Goal: Transaction & Acquisition: Purchase product/service

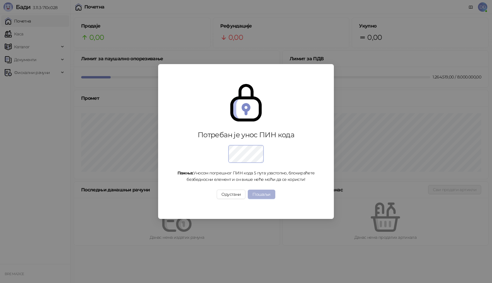
click at [261, 196] on button "Пошаљи" at bounding box center [261, 194] width 27 height 9
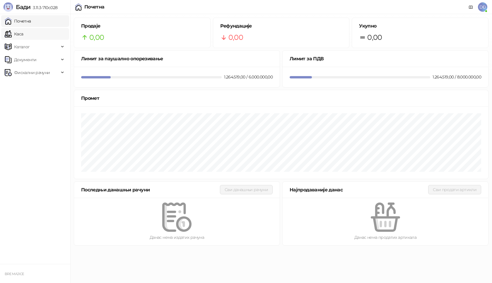
click at [23, 32] on link "Каса" at bounding box center [14, 34] width 18 height 12
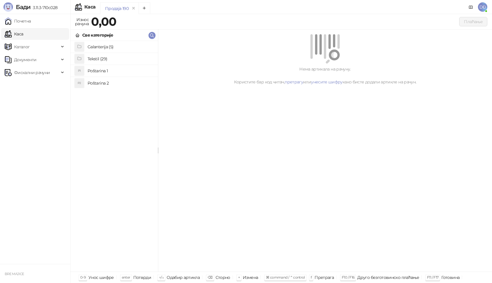
click at [111, 70] on h4 "Poštarina 1" at bounding box center [121, 70] width 66 height 9
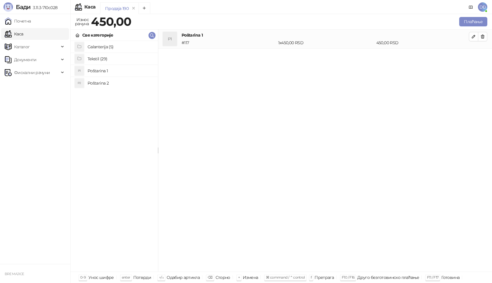
click at [114, 48] on h4 "Galanterija (5)" at bounding box center [121, 46] width 66 height 9
click at [125, 72] on h4 "Komplet (majica i upaljač)" at bounding box center [121, 70] width 66 height 9
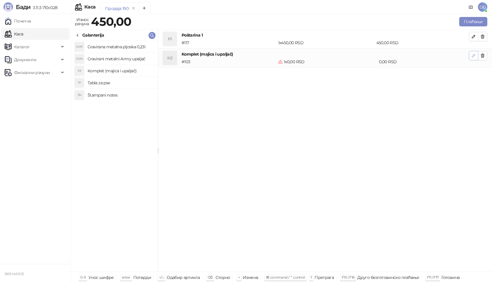
click at [472, 55] on icon "button" at bounding box center [473, 55] width 5 height 5
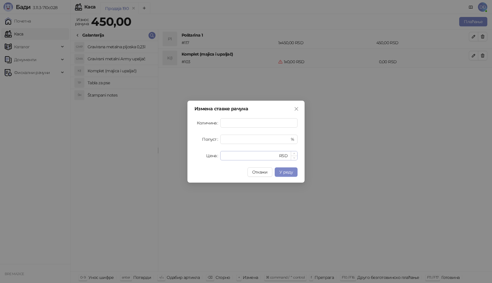
type input "*"
drag, startPoint x: 236, startPoint y: 154, endPoint x: 150, endPoint y: 159, distance: 86.5
click at [150, 159] on div "Измена ставке рачуна Количина * Попуст * % Цена * RSD Откажи У реду" at bounding box center [246, 141] width 492 height 283
type input "****"
click at [287, 170] on span "У реду" at bounding box center [285, 172] width 13 height 5
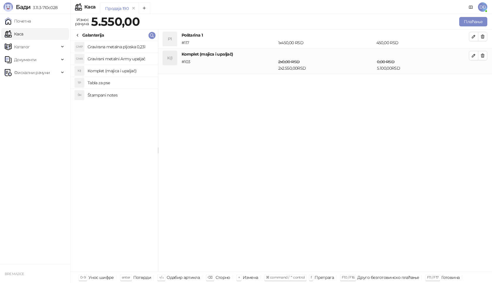
click at [81, 35] on div "Galanterija" at bounding box center [89, 35] width 29 height 6
click at [78, 35] on icon at bounding box center [77, 35] width 5 height 5
click at [111, 57] on h4 "Tekstil (29)" at bounding box center [121, 58] width 66 height 9
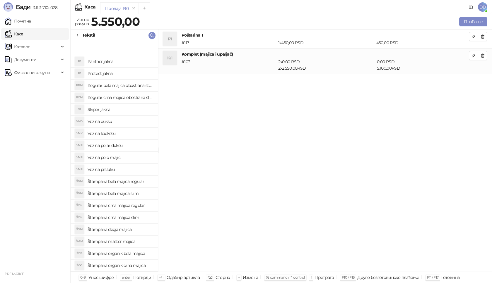
scroll to position [59, 0]
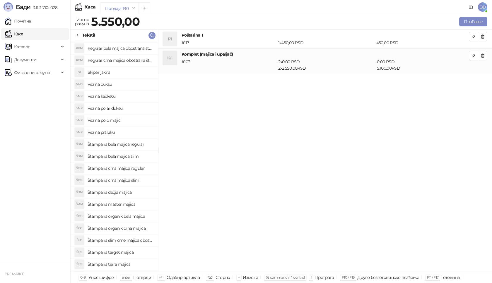
click at [139, 170] on h4 "Štampana crna majica regular" at bounding box center [121, 168] width 66 height 9
click at [470, 81] on button "button" at bounding box center [473, 80] width 9 height 9
type input "*"
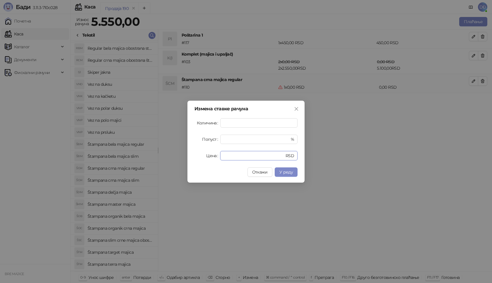
drag, startPoint x: 236, startPoint y: 159, endPoint x: 172, endPoint y: 159, distance: 63.6
click at [172, 159] on div "Измена ставке рачуна Количина * Попуст * % Цена * RSD Откажи У реду" at bounding box center [246, 141] width 492 height 283
type input "****"
click at [291, 170] on span "У реду" at bounding box center [285, 172] width 13 height 5
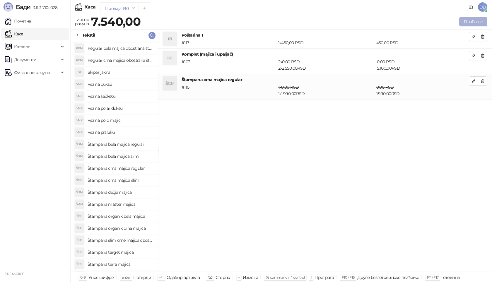
click at [470, 22] on button "Плаћање" at bounding box center [473, 21] width 28 height 9
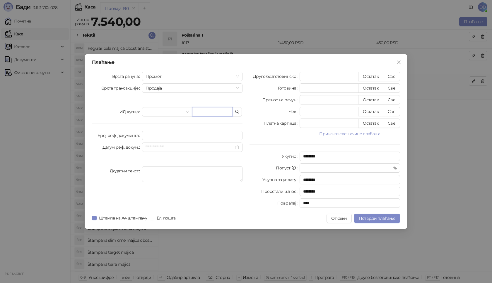
click at [209, 114] on input "text" at bounding box center [212, 111] width 41 height 9
type input "**********"
click at [396, 77] on button "Све" at bounding box center [391, 76] width 17 height 9
type input "****"
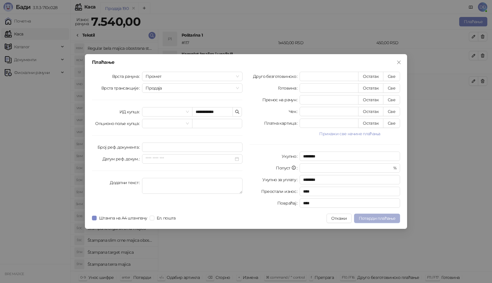
click at [381, 219] on span "Потврди плаћање" at bounding box center [377, 218] width 37 height 5
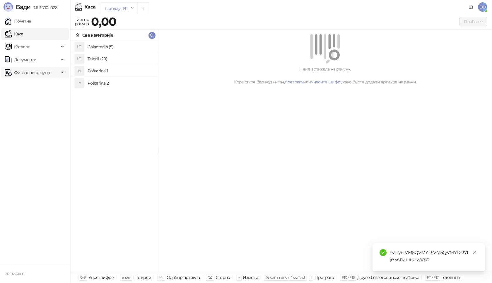
click at [39, 72] on span "Фискални рачуни" at bounding box center [32, 73] width 36 height 12
click at [40, 85] on link "Издати рачуни" at bounding box center [26, 86] width 39 height 12
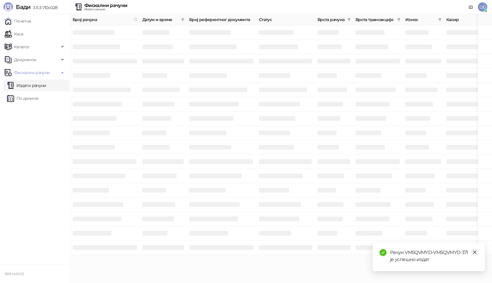
click at [474, 253] on icon "close" at bounding box center [474, 252] width 3 height 3
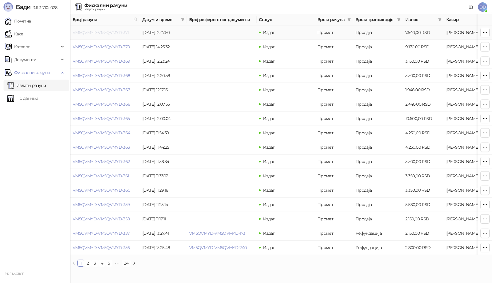
click at [110, 31] on link "VM5QVMYD-VM5QVMYD-371" at bounding box center [101, 32] width 56 height 5
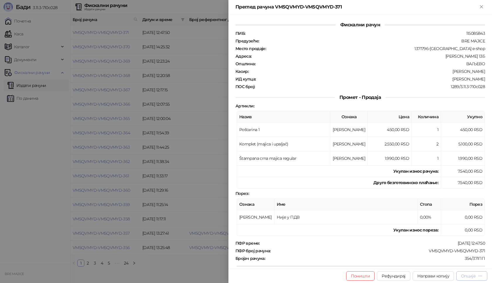
click at [464, 277] on div "Опције" at bounding box center [468, 276] width 15 height 5
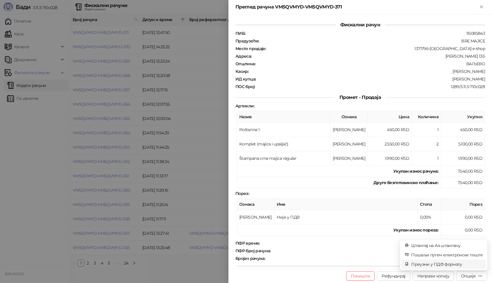
click at [451, 264] on span "Преузми у ПДФ формату" at bounding box center [446, 264] width 71 height 6
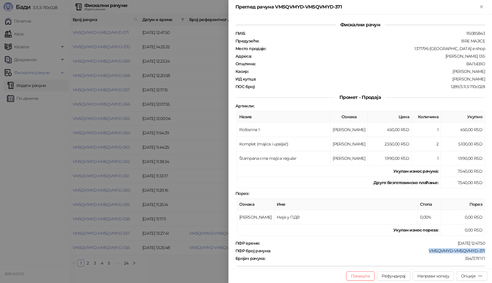
drag, startPoint x: 426, startPoint y: 250, endPoint x: 466, endPoint y: 250, distance: 40.4
click at [492, 251] on div "Фискални рачун ПИБ : 115085843 Предузеће : BRE MAJICE Место продаје : 1371796-[…" at bounding box center [361, 141] width 264 height 255
copy div "VM5QVMYD-VM5QVMYD-371"
drag, startPoint x: 456, startPoint y: 79, endPoint x: 489, endPoint y: 81, distance: 32.8
click at [489, 81] on div "Фискални рачун ПИБ : 115085843 Предузеће : BRE MAJICE Место продаје : 1371796-[…" at bounding box center [361, 141] width 264 height 255
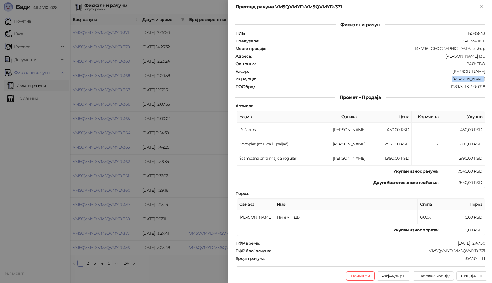
copy div "[PERSON_NAME]"
click at [482, 7] on icon "Close" at bounding box center [481, 6] width 5 height 5
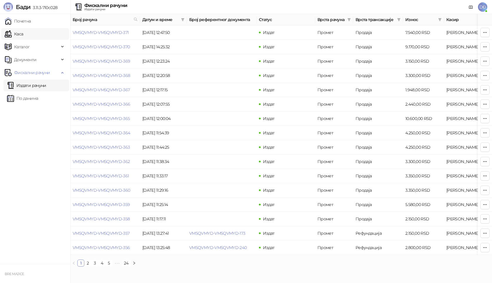
click at [14, 30] on link "Каса" at bounding box center [14, 34] width 18 height 12
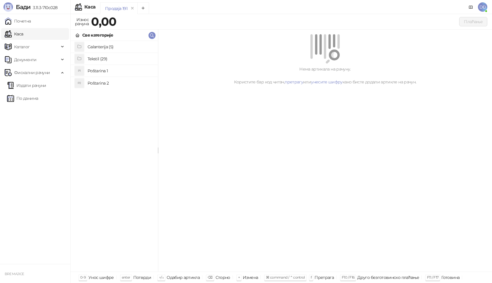
click at [118, 68] on h4 "Poštarina 1" at bounding box center [121, 70] width 66 height 9
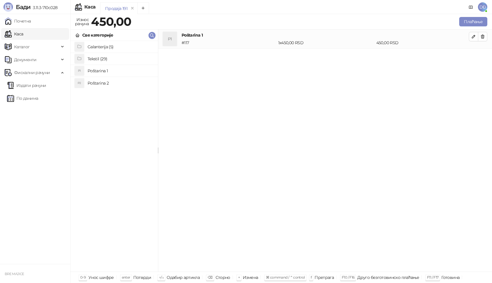
click at [110, 60] on h4 "Tekstil (29)" at bounding box center [121, 58] width 66 height 9
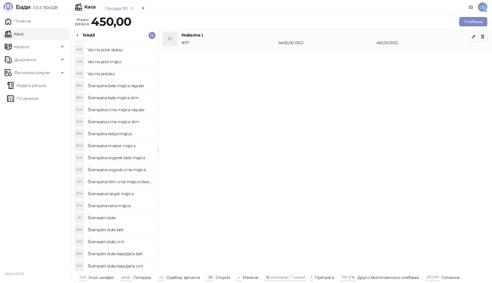
scroll to position [117, 0]
click at [121, 216] on h4 "Štampani duks" at bounding box center [121, 217] width 66 height 9
click at [471, 57] on icon "button" at bounding box center [473, 55] width 5 height 5
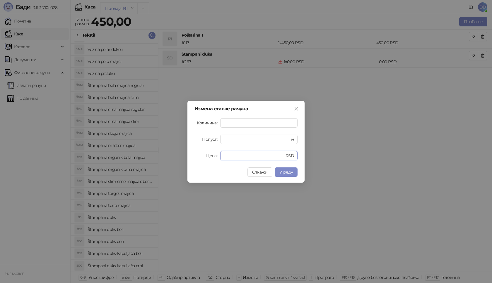
drag, startPoint x: 235, startPoint y: 159, endPoint x: 169, endPoint y: 158, distance: 65.9
click at [169, 158] on div "Измена ставке рачуна Количина * Попуст * % Цена * RSD Откажи У реду" at bounding box center [246, 141] width 492 height 283
click at [293, 172] on span "У реду" at bounding box center [285, 172] width 13 height 5
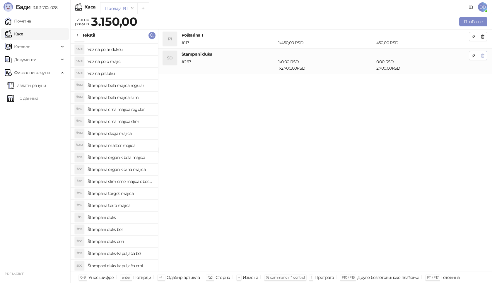
click at [483, 56] on icon "button" at bounding box center [482, 55] width 5 height 5
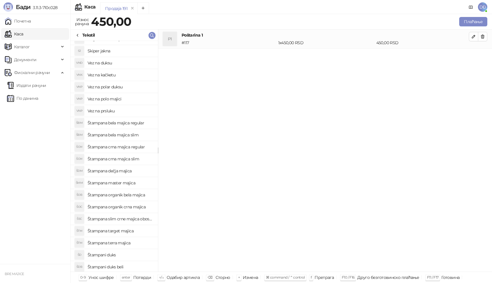
scroll to position [59, 0]
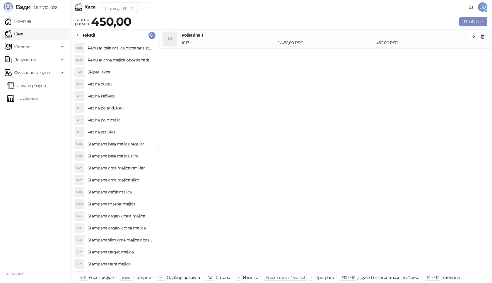
click at [131, 84] on h4 "Vez na duksu" at bounding box center [121, 83] width 66 height 9
click at [474, 57] on icon "button" at bounding box center [473, 55] width 5 height 5
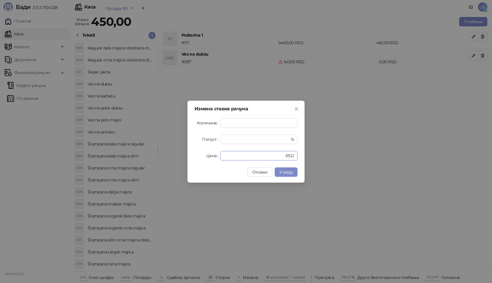
drag, startPoint x: 241, startPoint y: 160, endPoint x: 168, endPoint y: 160, distance: 73.2
click at [168, 160] on div "Измена ставке рачуна Количина * Попуст * % Цена * RSD Откажи У реду" at bounding box center [246, 141] width 492 height 283
type input "****"
click at [296, 171] on button "У реду" at bounding box center [286, 172] width 23 height 9
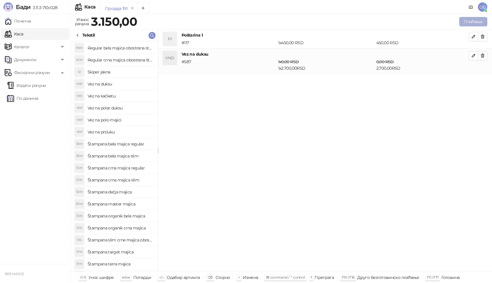
click at [475, 22] on button "Плаћање" at bounding box center [473, 21] width 28 height 9
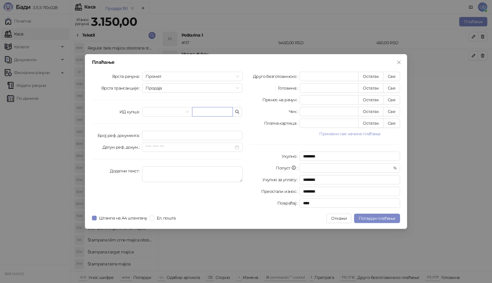
click at [214, 110] on input "text" at bounding box center [212, 111] width 41 height 9
paste input "**********"
type input "**********"
click at [394, 76] on button "Све" at bounding box center [391, 76] width 17 height 9
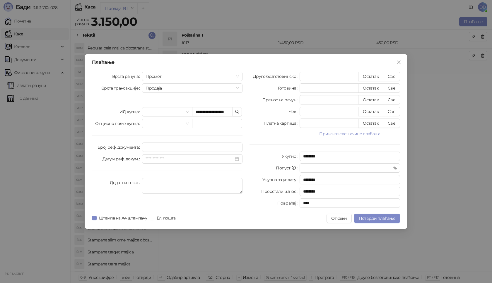
type input "****"
click at [374, 219] on span "Потврди плаћање" at bounding box center [377, 218] width 37 height 5
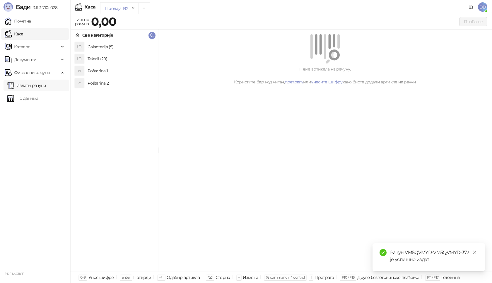
click at [40, 86] on link "Издати рачуни" at bounding box center [26, 86] width 39 height 12
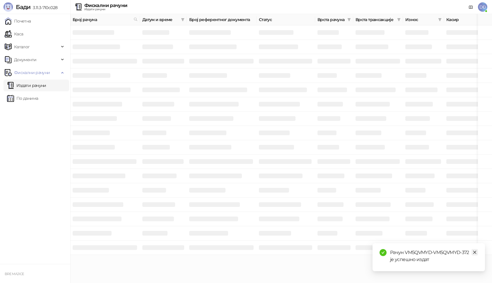
click at [474, 253] on icon "close" at bounding box center [475, 252] width 4 height 4
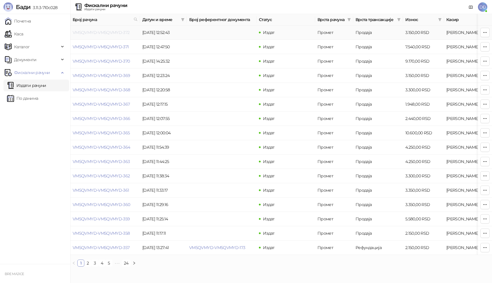
click at [91, 34] on link "VM5QVMYD-VM5QVMYD-372" at bounding box center [101, 32] width 57 height 5
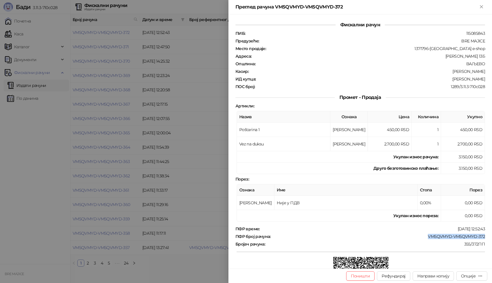
drag, startPoint x: 421, startPoint y: 237, endPoint x: 492, endPoint y: 239, distance: 70.6
click at [492, 239] on div "Фискални рачун ПИБ : 115085843 Предузеће : BRE MAJICE Место продаје : 1371796-B…" at bounding box center [361, 141] width 264 height 255
copy div "VM5QVMYD-VM5QVMYD-372"
drag, startPoint x: 446, startPoint y: 79, endPoint x: 488, endPoint y: 77, distance: 42.2
click at [488, 77] on div "Фискални рачун ПИБ : 115085843 Предузеће : BRE MAJICE Место продаје : 1371796-B…" at bounding box center [361, 141] width 264 height 255
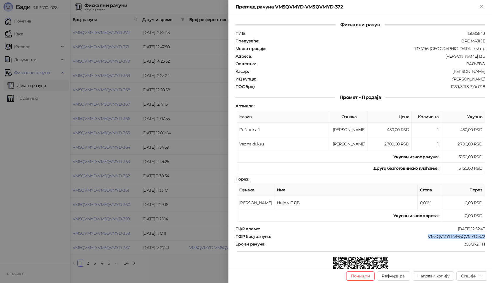
copy div "[PERSON_NAME]"
click at [483, 6] on icon "Close" at bounding box center [481, 6] width 5 height 5
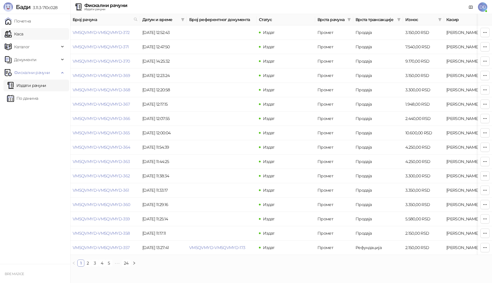
click at [23, 35] on link "Каса" at bounding box center [14, 34] width 18 height 12
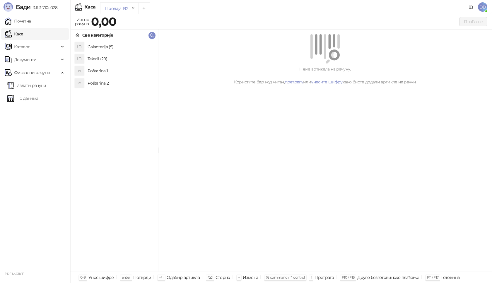
click at [115, 70] on h4 "Poštarina 1" at bounding box center [121, 70] width 66 height 9
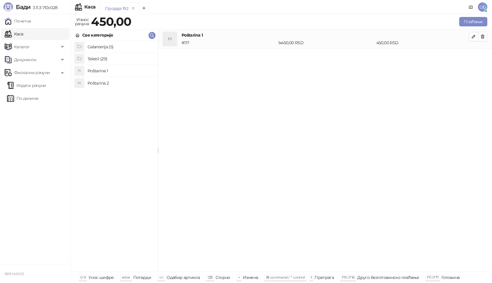
click at [116, 57] on h4 "Tekstil (29)" at bounding box center [121, 58] width 66 height 9
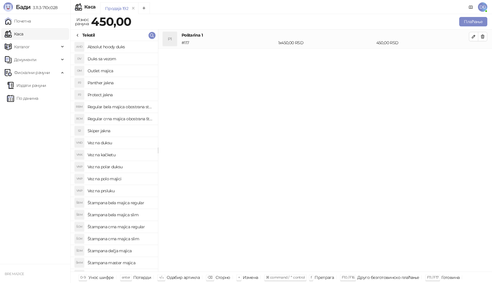
click at [141, 204] on h4 "Štampana bela majica regular" at bounding box center [121, 202] width 66 height 9
click at [473, 56] on icon "button" at bounding box center [473, 55] width 5 height 5
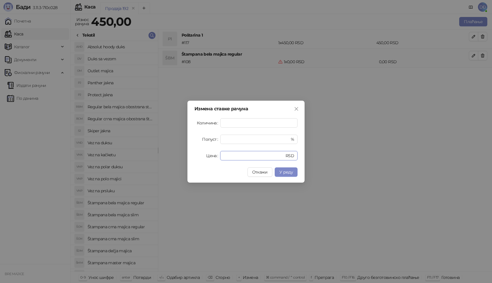
drag, startPoint x: 232, startPoint y: 155, endPoint x: 155, endPoint y: 156, distance: 77.1
click at [155, 156] on div "Измена ставке рачуна Количина * Попуст * % Цена * RSD Откажи У реду" at bounding box center [246, 141] width 492 height 283
click at [287, 170] on span "У реду" at bounding box center [285, 172] width 13 height 5
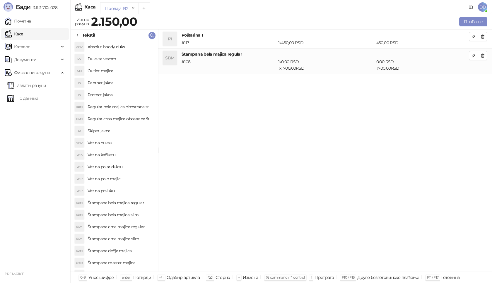
click at [140, 227] on h4 "Štampana crna majica regular" at bounding box center [121, 226] width 66 height 9
click at [474, 80] on icon "button" at bounding box center [473, 81] width 3 height 3
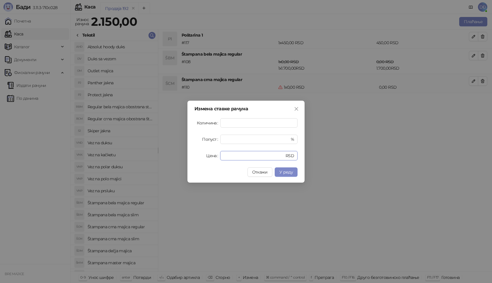
drag, startPoint x: 253, startPoint y: 158, endPoint x: 168, endPoint y: 161, distance: 84.7
click at [168, 161] on div "Измена ставке рачуна Количина * Попуст * % Цена * RSD Откажи У реду" at bounding box center [246, 141] width 492 height 283
type input "****"
click at [288, 172] on span "У реду" at bounding box center [285, 172] width 13 height 5
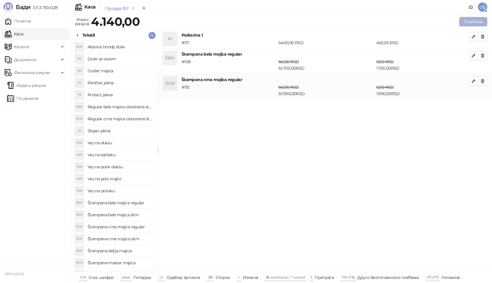
click at [475, 22] on button "Плаћање" at bounding box center [473, 21] width 28 height 9
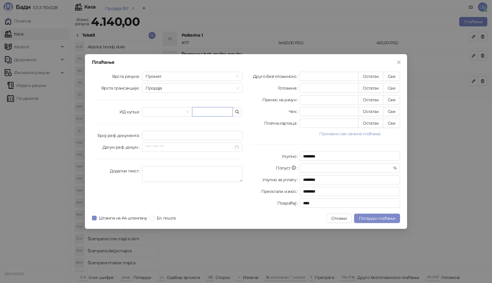
click at [213, 111] on input "text" at bounding box center [212, 111] width 41 height 9
paste input "**********"
type input "**********"
click at [398, 77] on button "Све" at bounding box center [391, 76] width 17 height 9
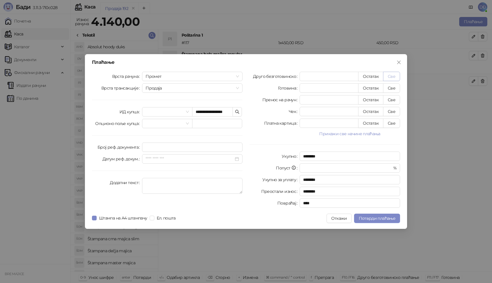
type input "****"
click at [389, 220] on span "Потврди плаћање" at bounding box center [377, 218] width 37 height 5
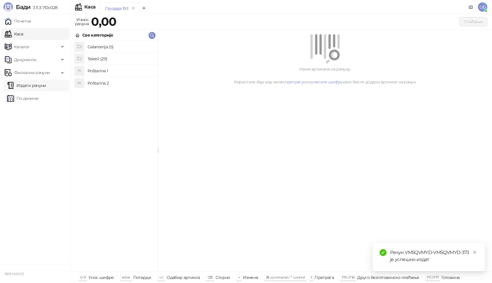
click at [28, 86] on link "Издати рачуни" at bounding box center [26, 86] width 39 height 12
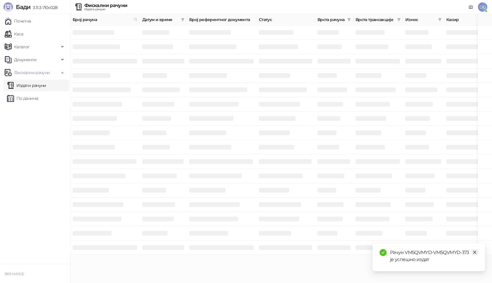
click at [476, 253] on icon "close" at bounding box center [475, 252] width 4 height 4
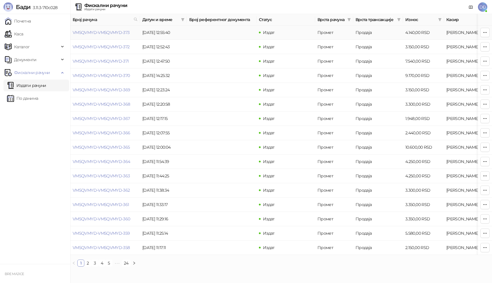
click at [108, 34] on link "VM5QVMYD-VM5QVMYD-373" at bounding box center [101, 32] width 57 height 5
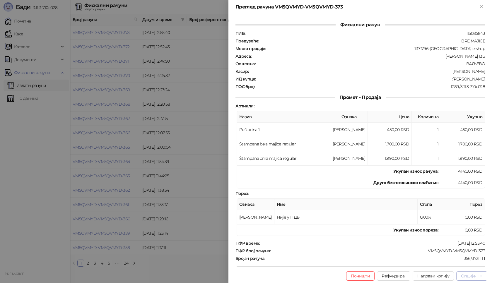
click at [470, 276] on div "Опције" at bounding box center [468, 276] width 15 height 5
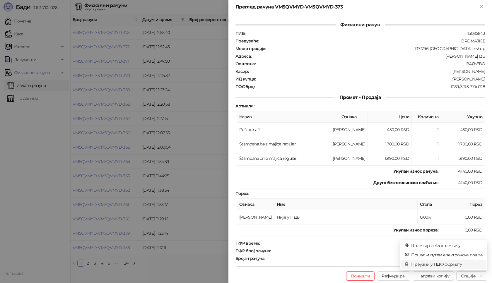
click at [453, 264] on span "Преузми у ПДФ формату" at bounding box center [446, 264] width 71 height 6
click at [473, 253] on icon "close" at bounding box center [475, 252] width 4 height 4
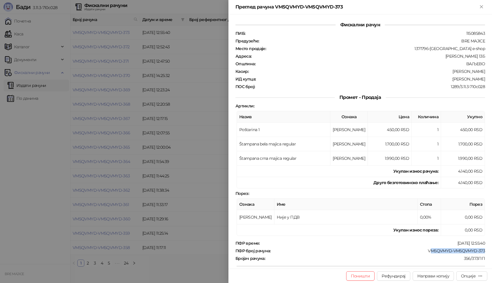
drag, startPoint x: 425, startPoint y: 251, endPoint x: 400, endPoint y: 251, distance: 25.5
click at [480, 252] on div "VM5QVMYD-VM5QVMYD-373" at bounding box center [378, 250] width 214 height 5
drag, startPoint x: 401, startPoint y: 251, endPoint x: 414, endPoint y: 251, distance: 12.6
click at [404, 251] on div "VM5QVMYD-VM5QVMYD-373" at bounding box center [378, 250] width 214 height 5
drag, startPoint x: 415, startPoint y: 251, endPoint x: 487, endPoint y: 251, distance: 72.4
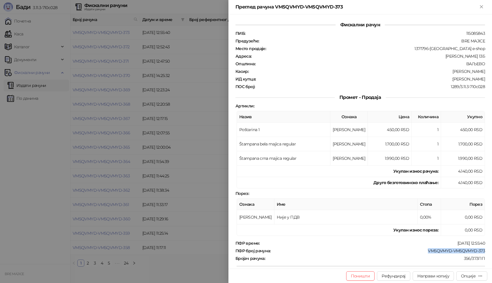
click at [487, 251] on div "Фискални рачун ПИБ : 115085843 Предузеће : BRE MAJICE Место продаје : 1371796-B…" at bounding box center [361, 141] width 264 height 255
copy div "VM5QVMYD-VM5QVMYD-373"
drag, startPoint x: 446, startPoint y: 79, endPoint x: 492, endPoint y: 79, distance: 46.3
click at [492, 79] on div "Фискални рачун ПИБ : 115085843 Предузеће : BRE MAJICE Место продаје : 1371796-B…" at bounding box center [361, 141] width 264 height 255
copy div "[PERSON_NAME]"
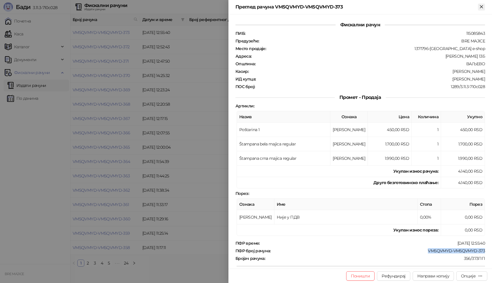
click at [479, 6] on icon "Close" at bounding box center [481, 6] width 5 height 5
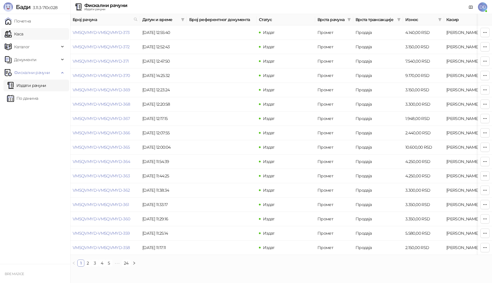
click at [23, 36] on link "Каса" at bounding box center [14, 34] width 18 height 12
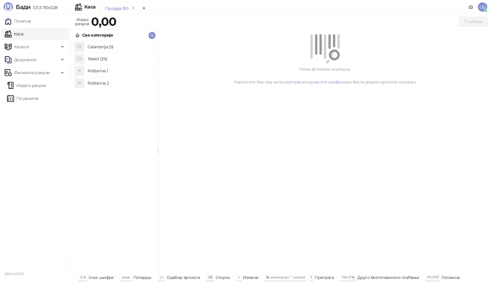
click at [120, 69] on h4 "Poštarina 1" at bounding box center [121, 70] width 66 height 9
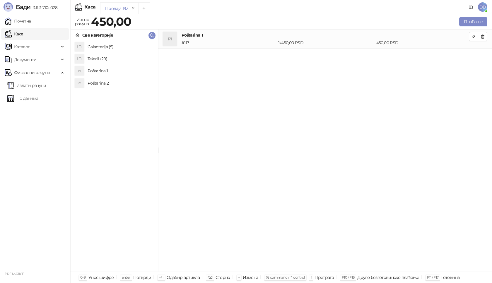
click at [111, 57] on h4 "Tekstil (29)" at bounding box center [121, 58] width 66 height 9
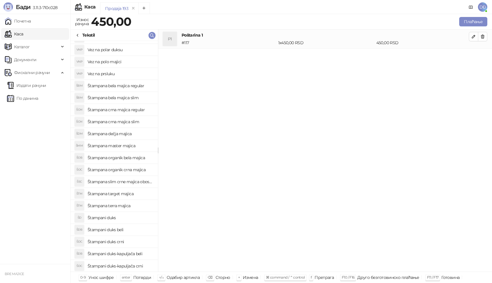
scroll to position [117, 0]
click at [122, 265] on h4 "Štampani duks-kapuljača crni" at bounding box center [121, 265] width 66 height 9
click at [474, 54] on icon "button" at bounding box center [473, 55] width 5 height 5
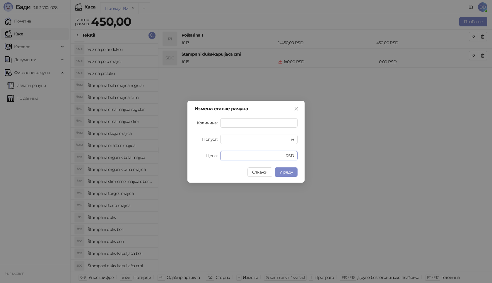
drag, startPoint x: 238, startPoint y: 158, endPoint x: 150, endPoint y: 155, distance: 87.9
click at [150, 155] on div "Измена ставке рачуна Количина * Попуст * % Цена * RSD Откажи У реду" at bounding box center [246, 141] width 492 height 283
type input "*"
type input "****"
click at [282, 173] on span "У реду" at bounding box center [285, 172] width 13 height 5
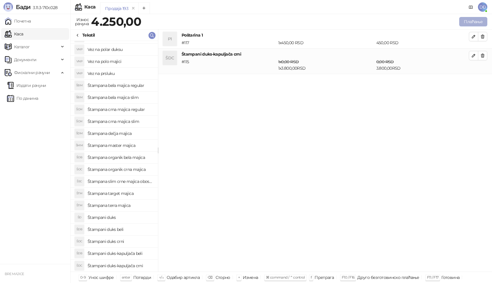
click at [474, 21] on button "Плаћање" at bounding box center [473, 21] width 28 height 9
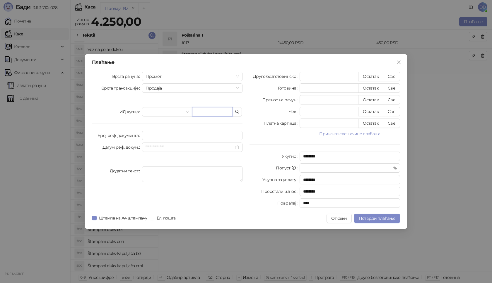
click at [212, 111] on input "text" at bounding box center [212, 111] width 41 height 9
paste input "**********"
type input "**********"
click at [394, 79] on button "Све" at bounding box center [391, 76] width 17 height 9
type input "****"
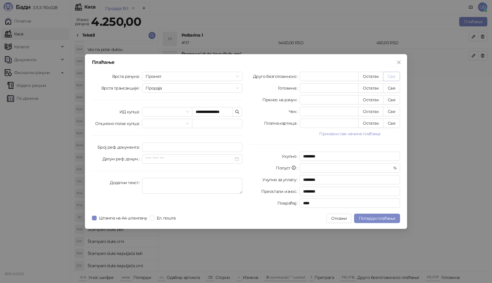
type input "****"
click at [384, 218] on span "Потврди плаћање" at bounding box center [377, 218] width 37 height 5
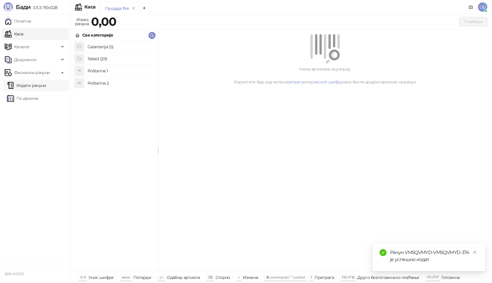
click at [46, 83] on link "Издати рачуни" at bounding box center [26, 86] width 39 height 12
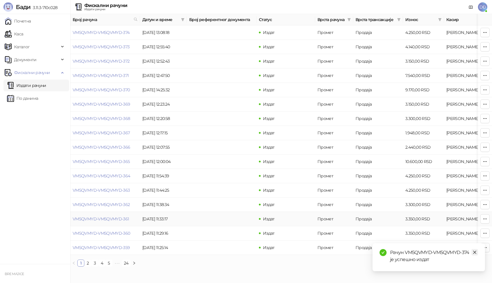
click at [476, 252] on icon "close" at bounding box center [475, 252] width 4 height 4
click at [102, 31] on link "VM5QVMYD-VM5QVMYD-374" at bounding box center [101, 32] width 57 height 5
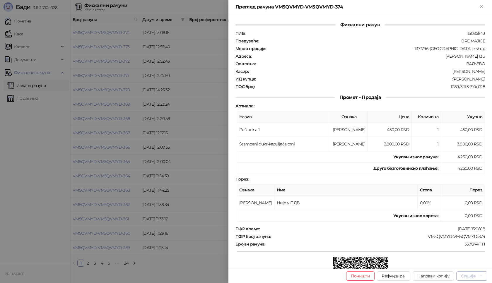
drag, startPoint x: 469, startPoint y: 277, endPoint x: 451, endPoint y: 269, distance: 20.1
click at [470, 277] on div "Опције" at bounding box center [468, 276] width 15 height 5
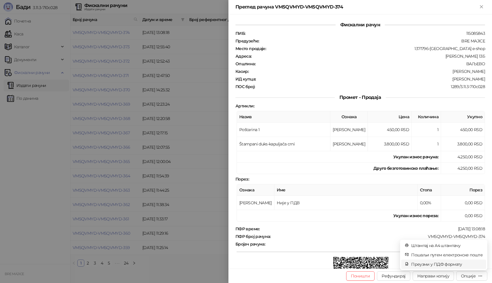
click at [435, 264] on span "Преузми у ПДФ формату" at bounding box center [446, 264] width 71 height 6
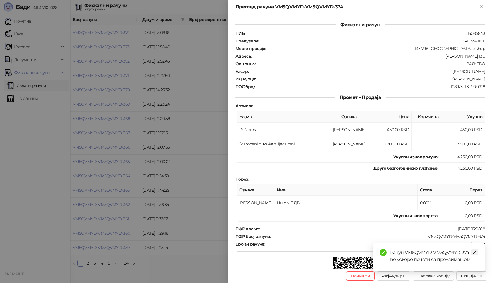
click at [474, 254] on icon "close" at bounding box center [475, 252] width 4 height 4
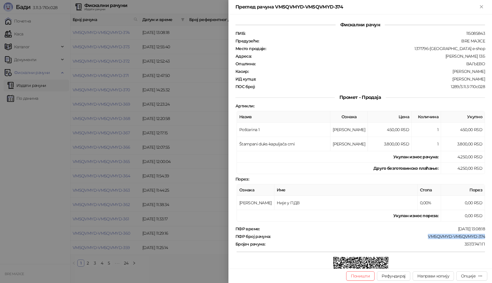
drag, startPoint x: 424, startPoint y: 236, endPoint x: 483, endPoint y: 236, distance: 58.9
click at [483, 236] on div "Фискални рачун ПИБ : 115085843 Предузеће : BRE MAJICE Место продаје : 1371796-[…" at bounding box center [361, 141] width 264 height 255
copy div "VM5QVMYD-VM5QVMYD-374"
drag, startPoint x: 451, startPoint y: 80, endPoint x: 488, endPoint y: 79, distance: 37.5
click at [488, 79] on div "Фискални рачун ПИБ : 115085843 Предузеће : BRE MAJICE Место продаје : 1371796-[…" at bounding box center [361, 141] width 264 height 255
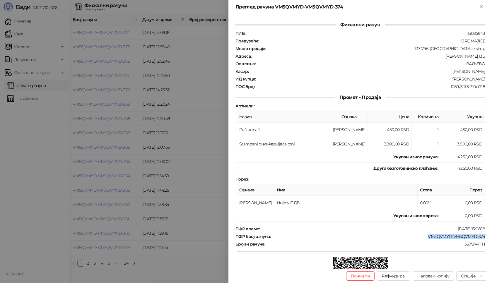
copy div "[PERSON_NAME]"
click at [482, 7] on icon "Close" at bounding box center [481, 6] width 5 height 5
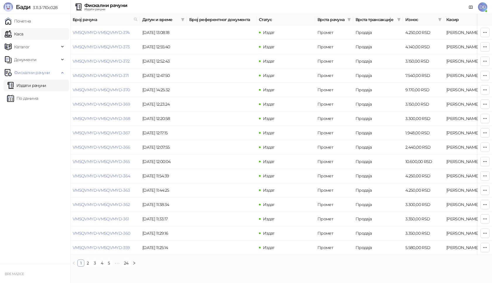
click at [23, 36] on link "Каса" at bounding box center [14, 34] width 18 height 12
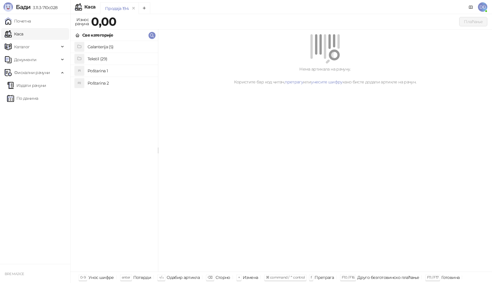
click at [110, 70] on h4 "Poštarina 1" at bounding box center [121, 70] width 66 height 9
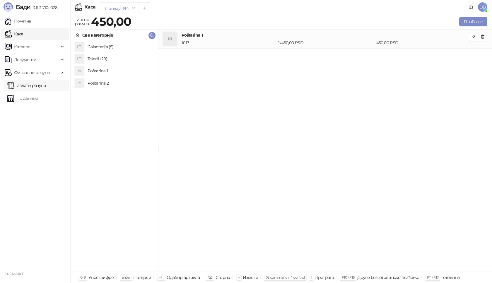
click at [46, 85] on link "Издати рачуни" at bounding box center [26, 86] width 39 height 12
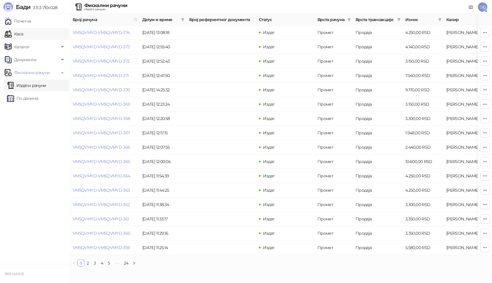
click at [23, 35] on link "Каса" at bounding box center [14, 34] width 18 height 12
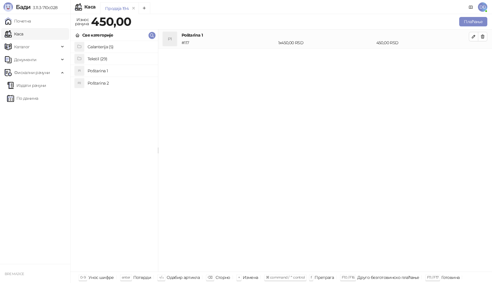
click at [120, 68] on h4 "Poštarina 1" at bounding box center [121, 70] width 66 height 9
click at [118, 61] on h4 "Tekstil (29)" at bounding box center [121, 58] width 66 height 9
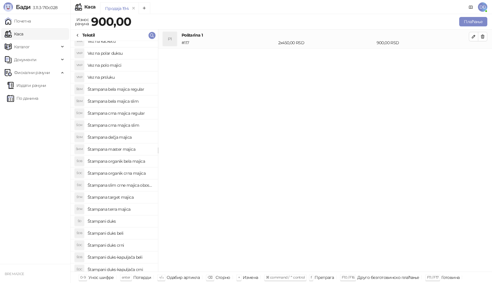
scroll to position [117, 0]
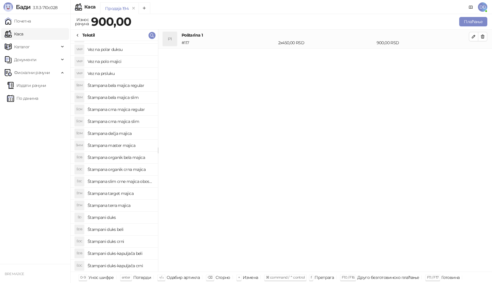
click at [130, 230] on h4 "Štampani duks beli" at bounding box center [121, 229] width 66 height 9
click at [472, 57] on icon "button" at bounding box center [473, 55] width 5 height 5
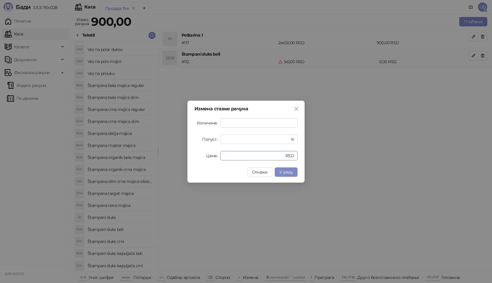
drag, startPoint x: 236, startPoint y: 151, endPoint x: 157, endPoint y: 156, distance: 78.9
click at [157, 156] on div "Измена ставке рачуна Количина * Попуст * % Цена * RSD Откажи У реду" at bounding box center [246, 141] width 492 height 283
click at [282, 171] on span "У реду" at bounding box center [285, 172] width 13 height 5
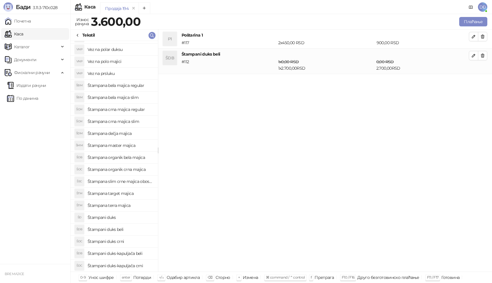
click at [137, 266] on h4 "Štampani duks-kapuljača crni" at bounding box center [121, 265] width 66 height 9
click at [471, 81] on button "button" at bounding box center [473, 80] width 9 height 9
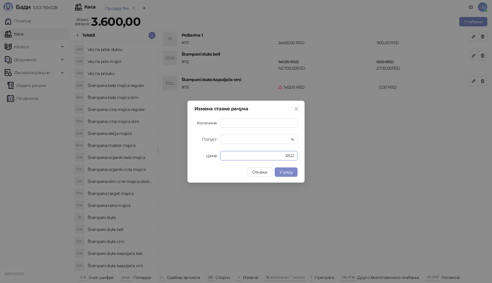
drag, startPoint x: 245, startPoint y: 155, endPoint x: 84, endPoint y: 155, distance: 160.5
click at [84, 155] on div "Измена ставке рачуна Количина * Попуст * % Цена * RSD Откажи У реду" at bounding box center [246, 141] width 492 height 283
type input "****"
click at [294, 173] on button "У реду" at bounding box center [286, 172] width 23 height 9
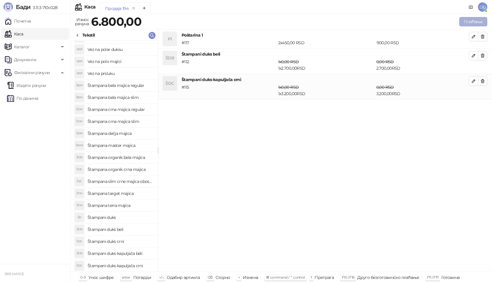
click at [477, 23] on button "Плаћање" at bounding box center [473, 21] width 28 height 9
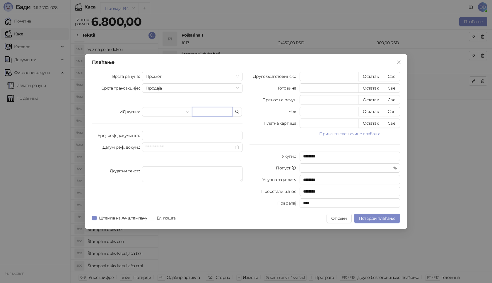
click at [207, 113] on input "text" at bounding box center [212, 111] width 41 height 9
paste input "**********"
type input "**********"
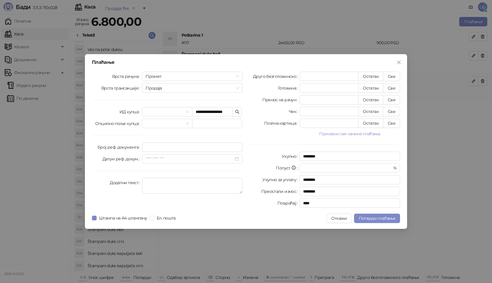
click at [393, 71] on div "**********" at bounding box center [246, 141] width 322 height 175
click at [392, 75] on button "Све" at bounding box center [391, 76] width 17 height 9
type input "****"
click at [388, 216] on span "Потврди плаћање" at bounding box center [377, 218] width 37 height 5
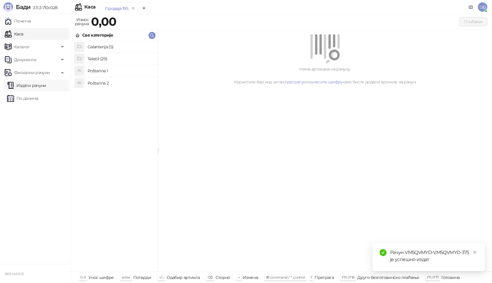
click at [46, 85] on link "Издати рачуни" at bounding box center [26, 86] width 39 height 12
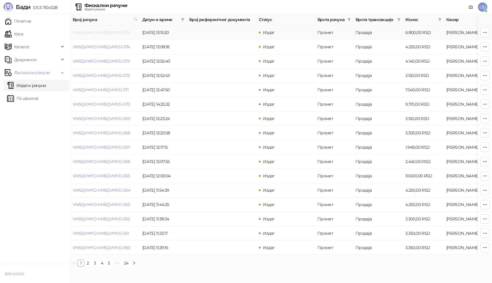
click at [120, 33] on link "VM5QVMYD-VM5QVMYD-375" at bounding box center [101, 32] width 57 height 5
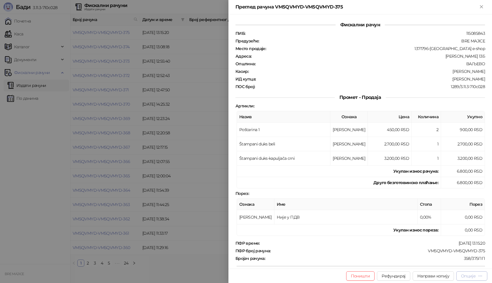
click at [469, 277] on div "Опције" at bounding box center [468, 276] width 15 height 5
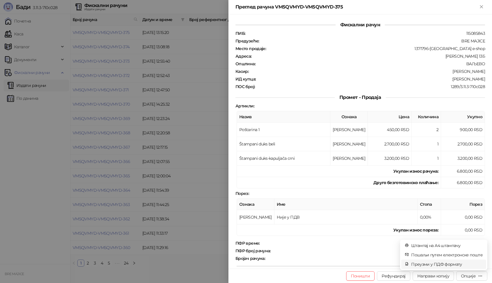
click at [441, 265] on span "Преузми у ПДФ формату" at bounding box center [446, 264] width 71 height 6
click at [478, 254] on link "Close" at bounding box center [475, 252] width 6 height 6
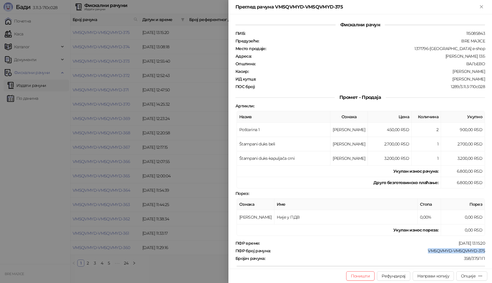
drag, startPoint x: 419, startPoint y: 252, endPoint x: 490, endPoint y: 251, distance: 71.8
click at [490, 251] on div "Фискални рачун ПИБ : 115085843 Предузеће : BRE MAJICE Место продаје : 1371796-B…" at bounding box center [361, 141] width 264 height 255
copy div "VM5QVMYD-VM5QVMYD-375"
drag, startPoint x: 445, startPoint y: 79, endPoint x: 492, endPoint y: 79, distance: 46.9
click at [492, 79] on div "Фискални рачун ПИБ : 115085843 Предузеће : BRE MAJICE Место продаје : 1371796-B…" at bounding box center [361, 141] width 264 height 255
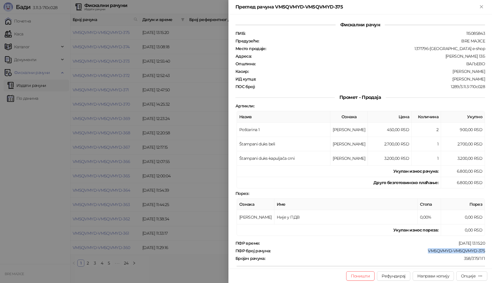
copy div "[PERSON_NAME]"
click at [360, 277] on button "Поништи" at bounding box center [360, 276] width 29 height 9
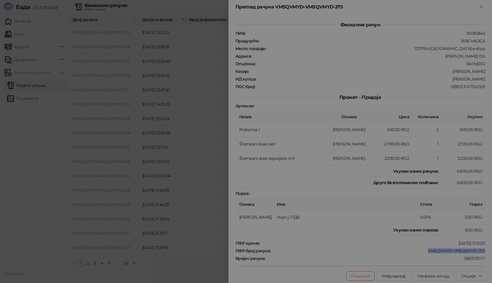
type input "**********"
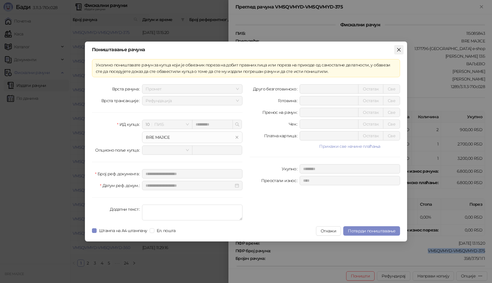
click at [399, 50] on icon "close" at bounding box center [399, 50] width 4 height 4
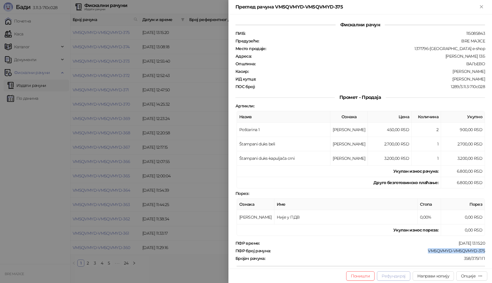
click at [398, 277] on button "Рефундирај" at bounding box center [393, 276] width 33 height 9
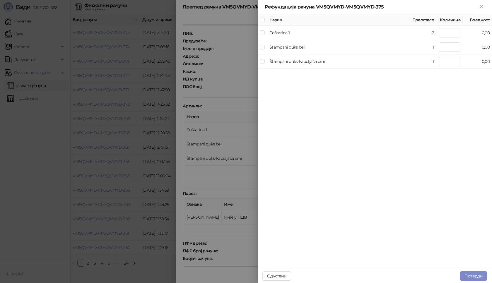
type input "*"
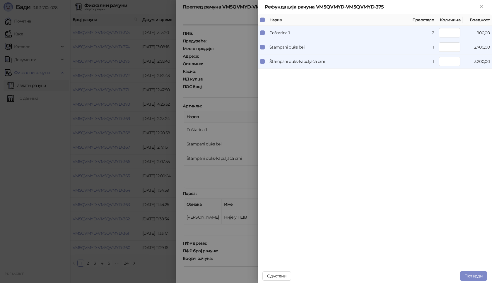
click at [478, 5] on div "Рефундација рачуна VM5QVMYD-VM5QVMYD-375" at bounding box center [371, 7] width 213 height 7
click at [483, 6] on icon "Close" at bounding box center [481, 6] width 5 height 5
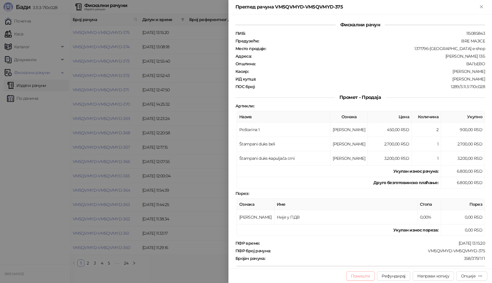
click at [362, 277] on button "Поништи" at bounding box center [360, 276] width 29 height 9
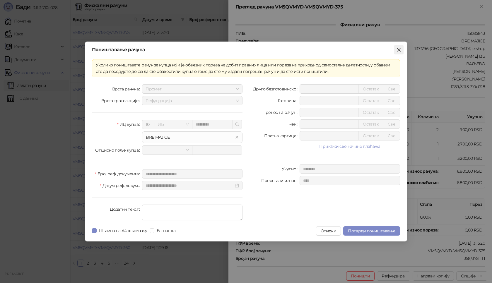
click at [397, 51] on icon "close" at bounding box center [399, 49] width 5 height 5
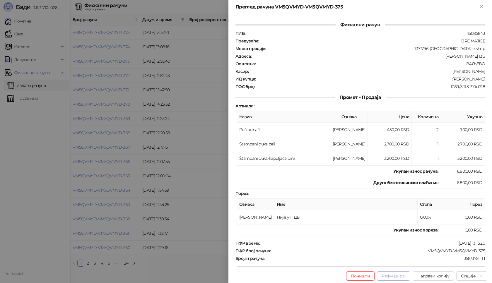
click at [393, 277] on button "Рефундирај" at bounding box center [393, 276] width 33 height 9
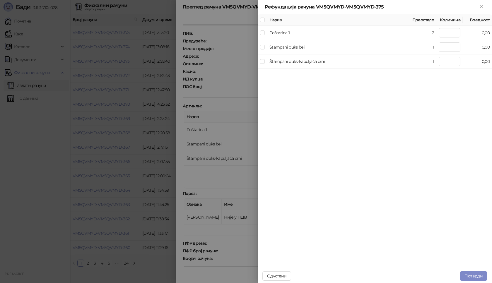
type input "*"
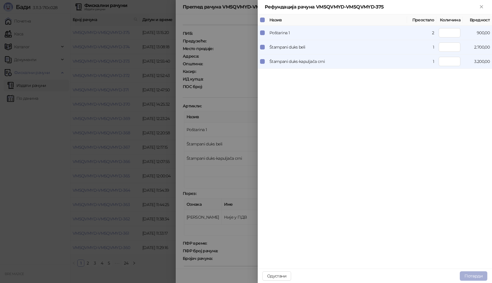
click at [476, 276] on button "Потврди" at bounding box center [474, 276] width 28 height 9
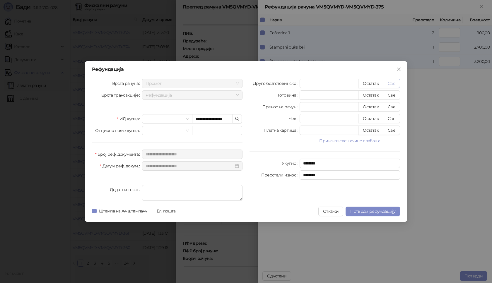
click at [394, 83] on button "Све" at bounding box center [391, 83] width 17 height 9
type input "****"
click at [371, 211] on span "Потврди рефундацију" at bounding box center [372, 211] width 45 height 5
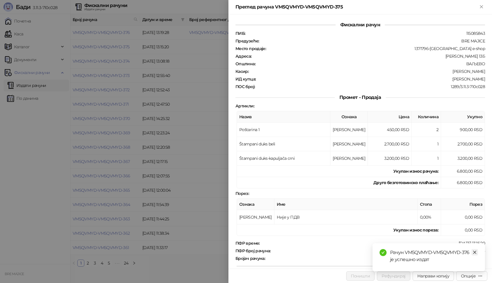
click at [473, 252] on icon "close" at bounding box center [475, 252] width 4 height 4
click at [470, 276] on div "Опције" at bounding box center [468, 276] width 15 height 5
click at [429, 264] on span "Преузми у ПДФ формату" at bounding box center [446, 264] width 71 height 6
click at [483, 6] on icon "Close" at bounding box center [481, 6] width 5 height 5
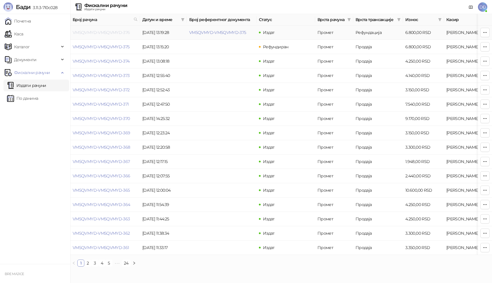
click at [97, 31] on link "VM5QVMYD-VM5QVMYD-376" at bounding box center [101, 32] width 57 height 5
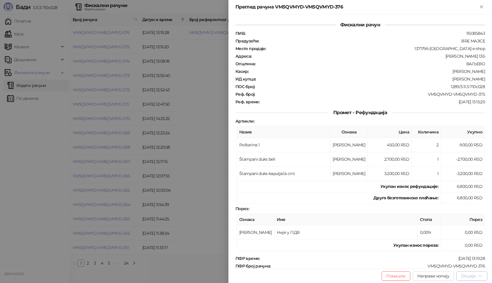
click at [477, 277] on div "Опције" at bounding box center [472, 276] width 22 height 6
click at [420, 263] on span "Преузми у ПДФ формату" at bounding box center [446, 264] width 71 height 6
click at [481, 7] on icon "Close" at bounding box center [481, 6] width 3 height 3
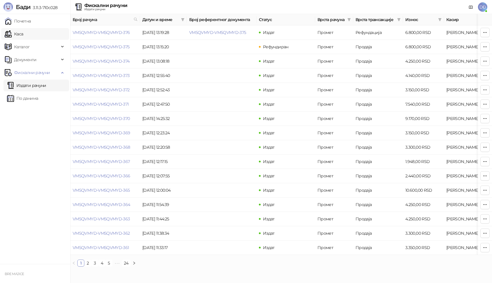
click at [23, 34] on link "Каса" at bounding box center [14, 34] width 18 height 12
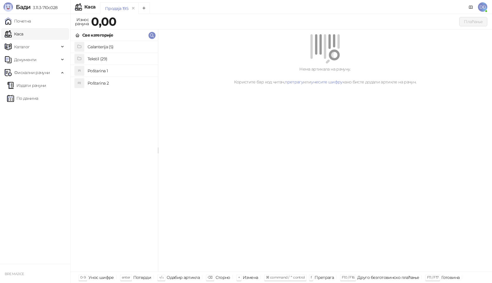
click at [108, 72] on h4 "Poštarina 1" at bounding box center [121, 70] width 66 height 9
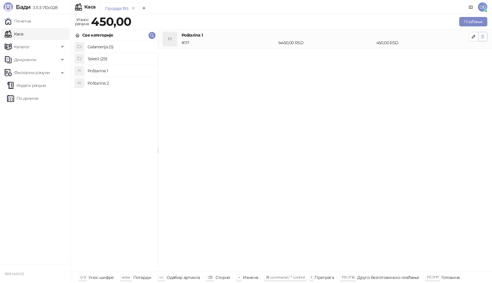
click at [484, 34] on icon "button" at bounding box center [482, 36] width 5 height 5
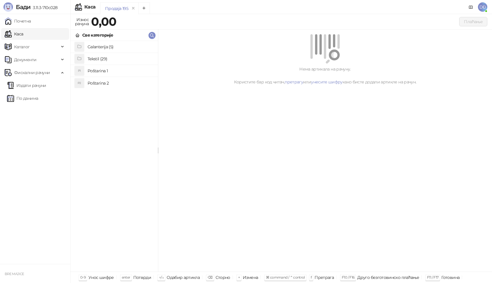
click at [107, 58] on h4 "Tekstil (29)" at bounding box center [121, 58] width 66 height 9
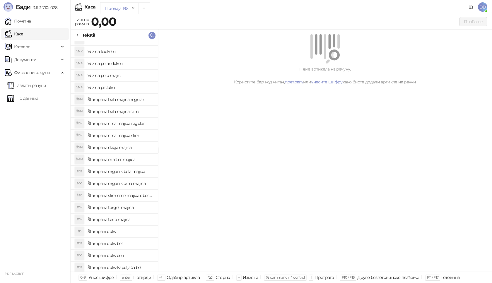
scroll to position [117, 0]
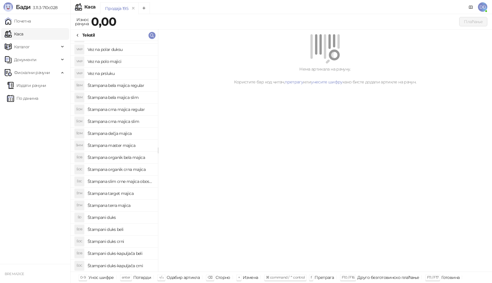
click at [132, 229] on h4 "Štampani duks beli" at bounding box center [121, 229] width 66 height 9
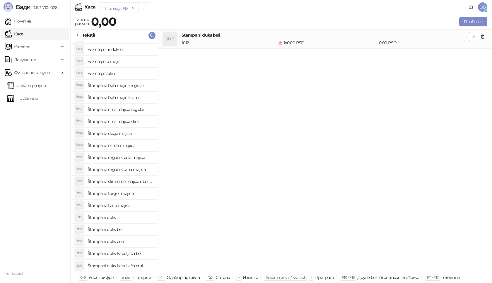
click at [473, 36] on icon "button" at bounding box center [473, 36] width 5 height 5
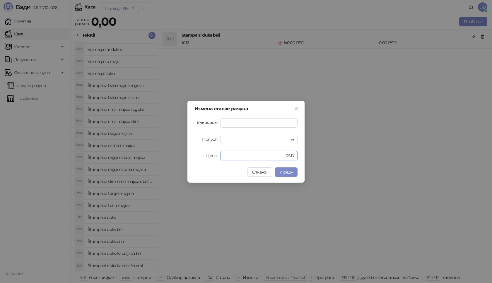
drag, startPoint x: 234, startPoint y: 155, endPoint x: 146, endPoint y: 155, distance: 88.5
click at [146, 155] on div "Измена ставке рачуна Количина * Попуст * % Цена * RSD Откажи У реду" at bounding box center [246, 141] width 492 height 283
click at [292, 173] on span "У реду" at bounding box center [285, 172] width 13 height 5
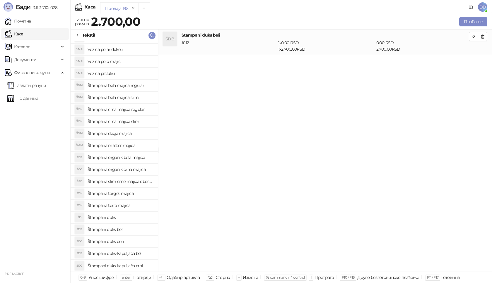
click at [125, 267] on h4 "Štampani duks-kapuljača crni" at bounding box center [121, 265] width 66 height 9
click at [473, 60] on icon "button" at bounding box center [473, 62] width 5 height 5
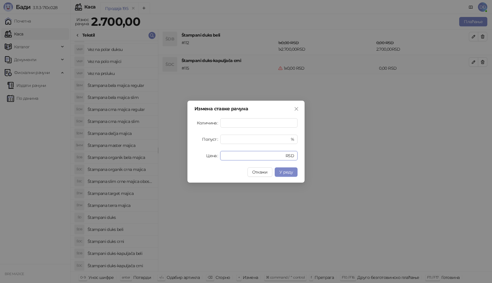
drag, startPoint x: 234, startPoint y: 156, endPoint x: 191, endPoint y: 151, distance: 43.4
click at [183, 156] on div "Измена ставке рачуна Количина * Попуст * % Цена * RSD Откажи У реду" at bounding box center [246, 141] width 492 height 283
click at [286, 174] on span "У реду" at bounding box center [285, 172] width 13 height 5
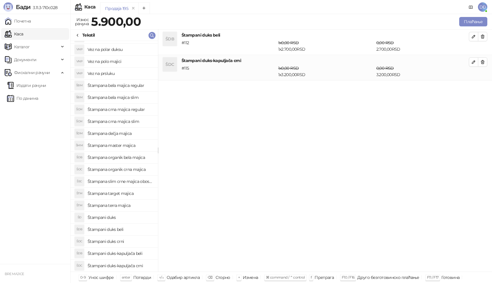
click at [129, 265] on h4 "Štampani duks-kapuljača crni" at bounding box center [121, 265] width 66 height 9
click at [474, 88] on icon "button" at bounding box center [473, 87] width 3 height 3
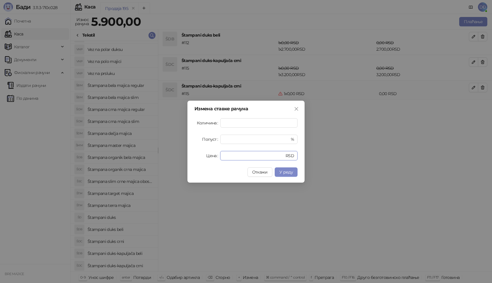
drag, startPoint x: 247, startPoint y: 154, endPoint x: 162, endPoint y: 165, distance: 85.4
click at [162, 165] on div "Измена ставке рачуна Количина * Попуст * % Цена * RSD Откажи У реду" at bounding box center [246, 141] width 492 height 283
click at [298, 111] on button "Close" at bounding box center [296, 108] width 9 height 9
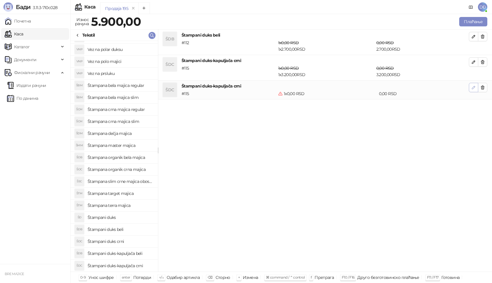
click at [473, 88] on icon "button" at bounding box center [473, 87] width 5 height 5
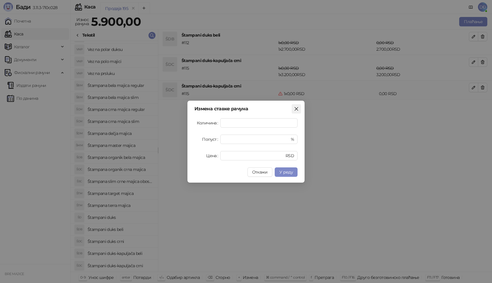
click at [299, 111] on button "Close" at bounding box center [296, 108] width 9 height 9
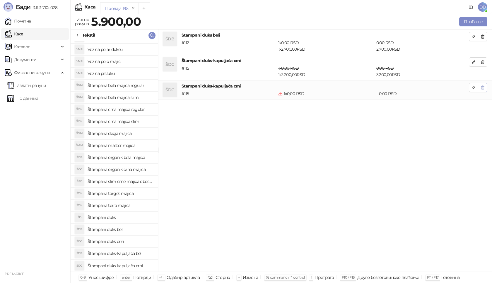
click at [486, 86] on button "button" at bounding box center [482, 87] width 9 height 9
click at [123, 254] on h4 "Štampani duks-kapuljača beli" at bounding box center [121, 253] width 66 height 9
click at [475, 88] on icon "button" at bounding box center [473, 87] width 5 height 5
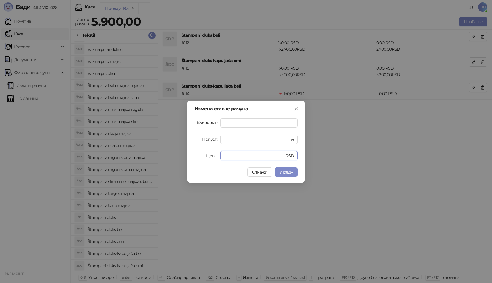
drag, startPoint x: 231, startPoint y: 154, endPoint x: 131, endPoint y: 154, distance: 100.5
click at [131, 154] on div "Измена ставке рачуна Количина * Попуст * % Цена * RSD Откажи У реду" at bounding box center [246, 141] width 492 height 283
type input "****"
click at [285, 170] on span "У реду" at bounding box center [285, 172] width 13 height 5
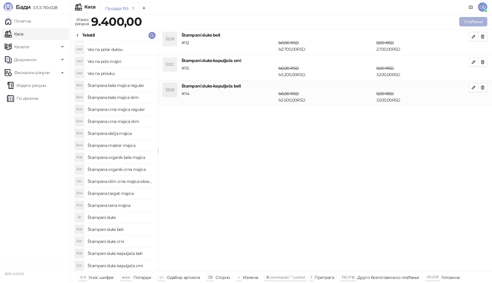
click at [485, 18] on button "Плаћање" at bounding box center [473, 21] width 28 height 9
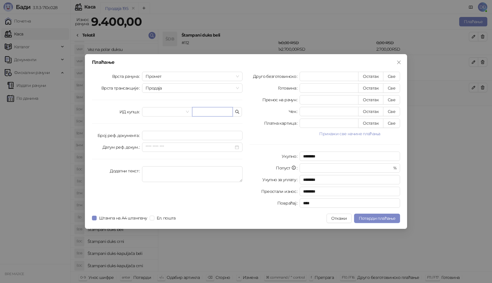
click at [202, 111] on input "text" at bounding box center [212, 111] width 41 height 9
paste input "**********"
type input "**********"
click at [395, 76] on button "Све" at bounding box center [391, 76] width 17 height 9
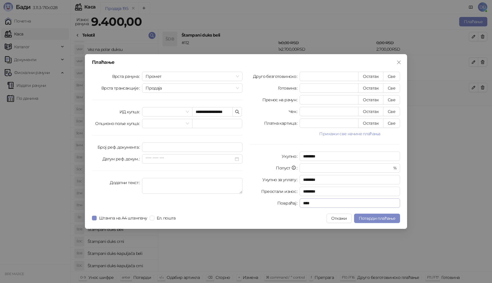
type input "****"
click at [384, 219] on span "Потврди плаћање" at bounding box center [377, 218] width 37 height 5
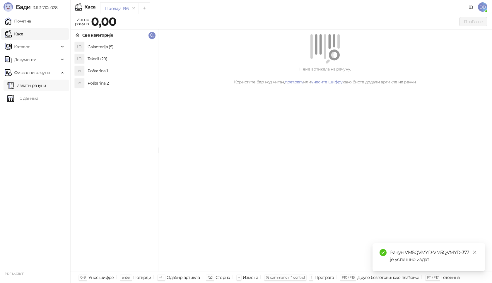
click at [44, 87] on link "Издати рачуни" at bounding box center [26, 86] width 39 height 12
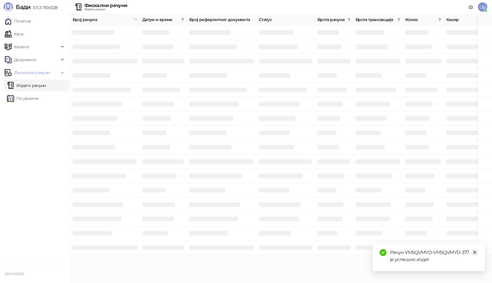
click at [475, 254] on icon "close" at bounding box center [475, 252] width 4 height 4
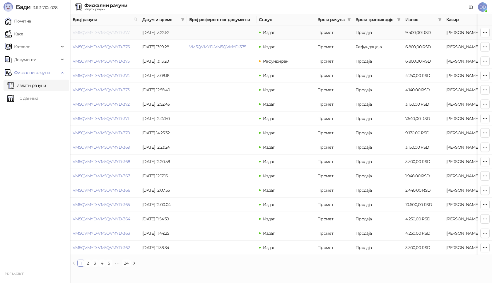
click at [114, 33] on link "VM5QVMYD-VM5QVMYD-377" at bounding box center [101, 32] width 57 height 5
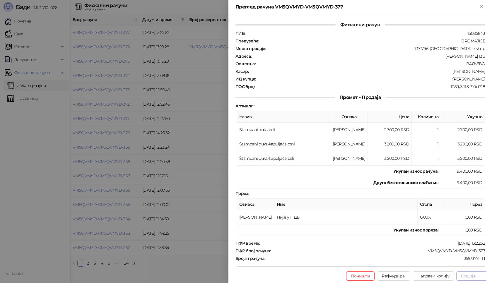
click at [477, 277] on div "Опције" at bounding box center [472, 276] width 22 height 6
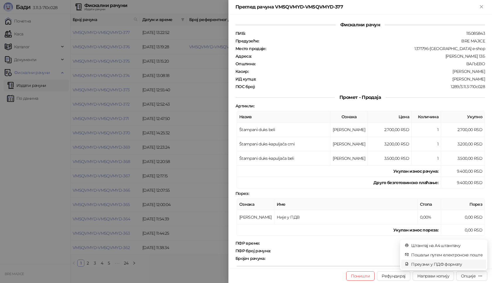
click at [439, 263] on span "Преузми у ПДФ формату" at bounding box center [446, 264] width 71 height 6
click at [474, 253] on icon "close" at bounding box center [475, 252] width 4 height 4
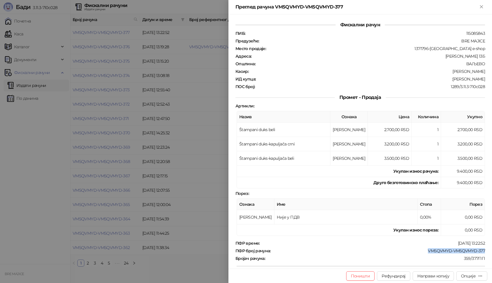
drag, startPoint x: 423, startPoint y: 252, endPoint x: 492, endPoint y: 250, distance: 68.9
click at [492, 250] on div "Фискални рачун ПИБ : 115085843 Предузеће : BRE MAJICE Место продаје : 1371796-[…" at bounding box center [361, 141] width 264 height 255
drag, startPoint x: 446, startPoint y: 81, endPoint x: 492, endPoint y: 81, distance: 46.3
click at [492, 81] on div "Фискални рачун ПИБ : 115085843 Предузеће : BRE MAJICE Место продаје : 1371796-[…" at bounding box center [361, 141] width 264 height 255
click at [479, 6] on icon "Close" at bounding box center [481, 6] width 5 height 5
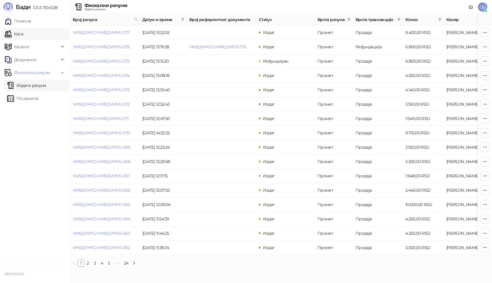
click at [22, 33] on link "Каса" at bounding box center [14, 34] width 18 height 12
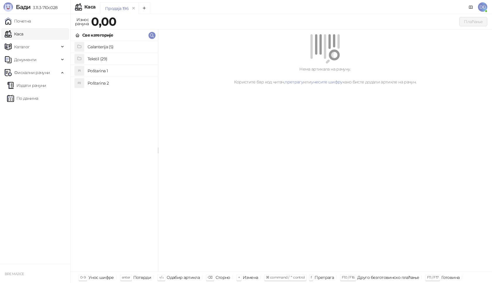
click at [121, 69] on h4 "Poštarina 1" at bounding box center [121, 70] width 66 height 9
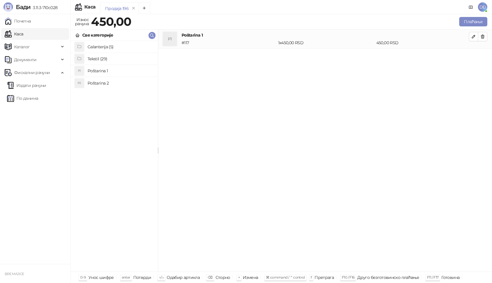
click at [117, 60] on h4 "Tekstil (29)" at bounding box center [121, 58] width 66 height 9
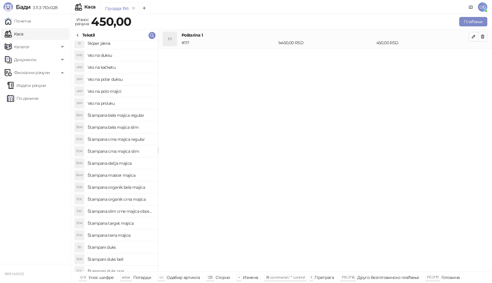
scroll to position [117, 0]
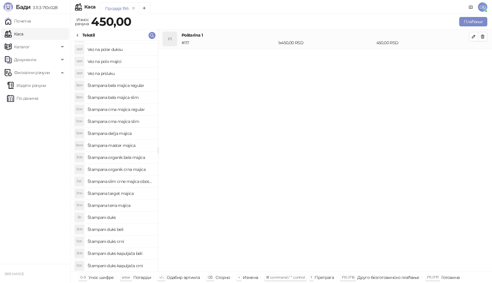
click at [140, 146] on h4 "Štampana master majica" at bounding box center [121, 145] width 66 height 9
click at [475, 54] on icon "button" at bounding box center [473, 55] width 3 height 3
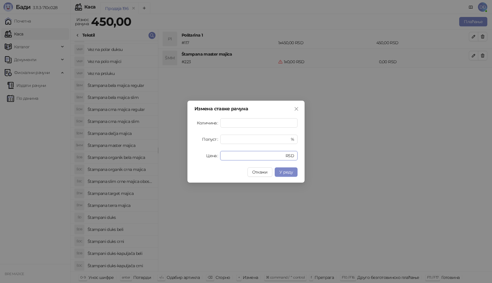
drag, startPoint x: 234, startPoint y: 154, endPoint x: 182, endPoint y: 149, distance: 52.7
click at [180, 153] on div "Измена ставке рачуна Количина * Попуст * % Цена * RSD Откажи У реду" at bounding box center [246, 141] width 492 height 283
click at [294, 175] on button "У реду" at bounding box center [286, 172] width 23 height 9
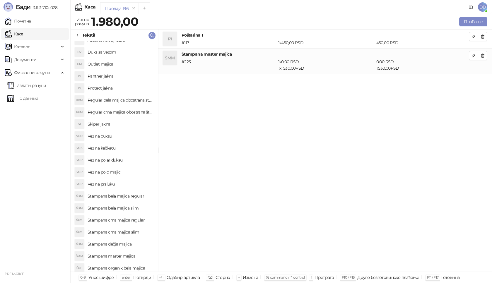
scroll to position [0, 0]
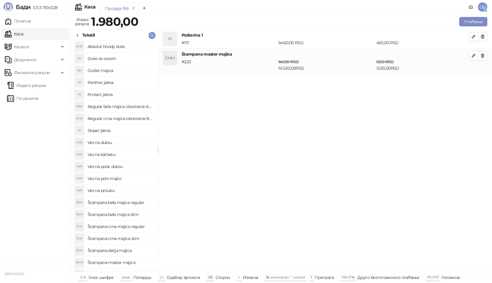
click at [133, 95] on h4 "Protect jakna" at bounding box center [121, 94] width 66 height 9
click at [473, 83] on icon "button" at bounding box center [473, 81] width 5 height 5
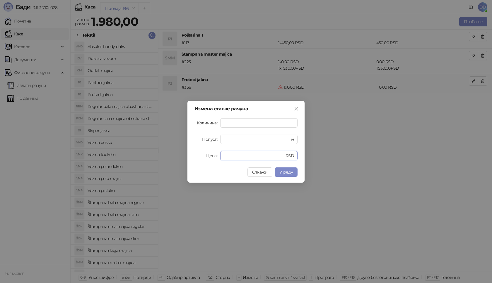
drag, startPoint x: 232, startPoint y: 152, endPoint x: 172, endPoint y: 151, distance: 60.1
click at [172, 151] on div "Измена ставке рачуна Количина * Попуст * % Цена * RSD Откажи У реду" at bounding box center [246, 141] width 492 height 283
type input "****"
click at [295, 174] on button "У реду" at bounding box center [286, 172] width 23 height 9
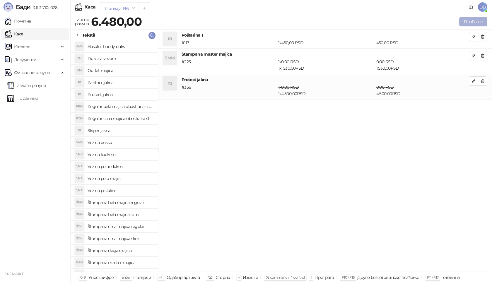
click at [477, 20] on button "Плаћање" at bounding box center [473, 21] width 28 height 9
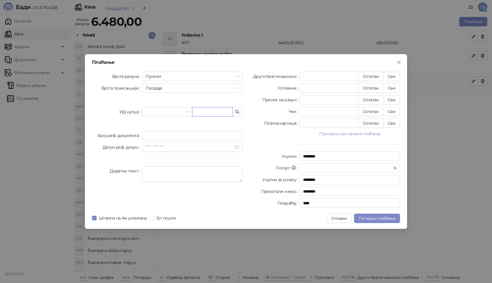
click at [206, 113] on input "text" at bounding box center [212, 111] width 41 height 9
type input "*"
paste input "**********"
drag, startPoint x: 196, startPoint y: 112, endPoint x: 185, endPoint y: 112, distance: 11.1
click at [185, 112] on div "**********" at bounding box center [192, 111] width 100 height 9
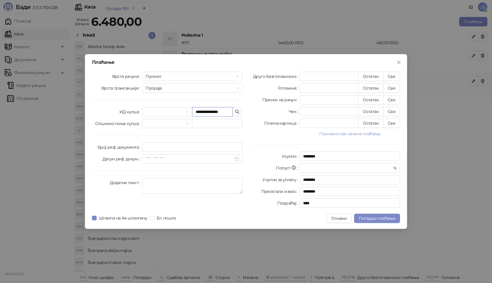
click at [204, 113] on input "**********" at bounding box center [212, 111] width 41 height 9
type input "**********"
click at [393, 77] on button "Све" at bounding box center [391, 76] width 17 height 9
type input "****"
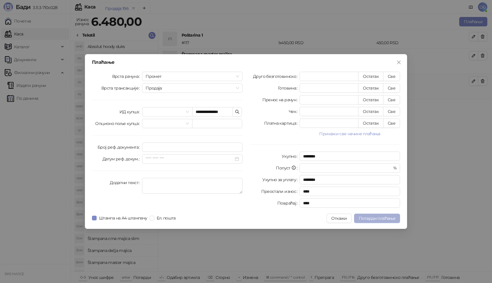
click at [374, 221] on button "Потврди плаћање" at bounding box center [377, 218] width 46 height 9
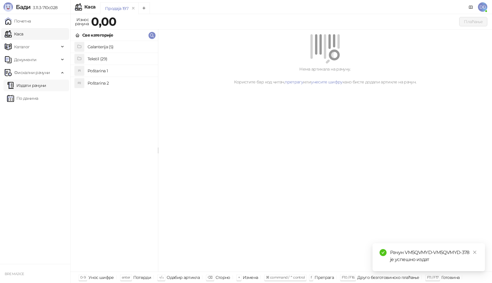
click at [39, 82] on link "Издати рачуни" at bounding box center [26, 86] width 39 height 12
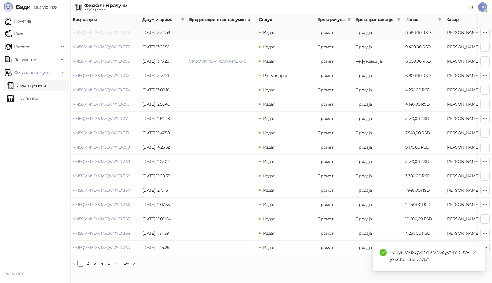
click at [105, 33] on link "VM5QVMYD-VM5QVMYD-378" at bounding box center [101, 32] width 57 height 5
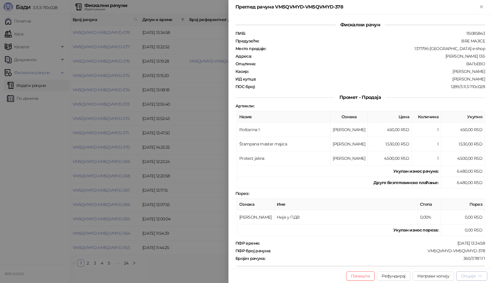
click at [472, 277] on div "Опције" at bounding box center [468, 276] width 15 height 5
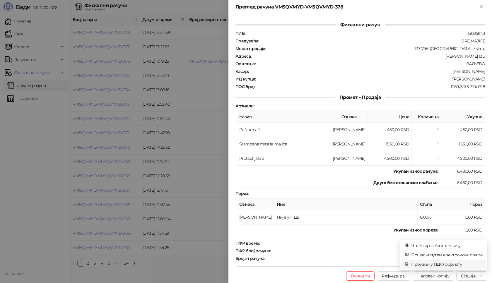
click at [431, 262] on span "Преузми у ПДФ формату" at bounding box center [446, 264] width 71 height 6
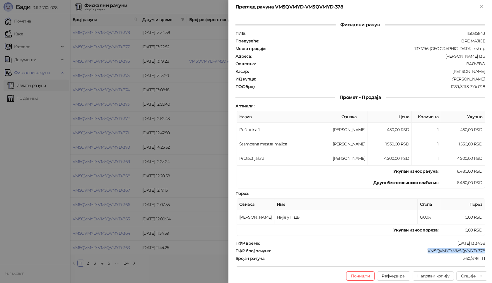
drag, startPoint x: 424, startPoint y: 251, endPoint x: 492, endPoint y: 248, distance: 68.3
click at [492, 248] on div "Фискални рачун ПИБ : 115085843 Предузеће : BRE MAJICE Место продаје : 1371796-B…" at bounding box center [361, 141] width 264 height 255
drag, startPoint x: 453, startPoint y: 79, endPoint x: 492, endPoint y: 79, distance: 38.7
click at [492, 79] on div "Фискални рачун ПИБ : 115085843 Предузеће : BRE MAJICE Место продаје : 1371796-B…" at bounding box center [361, 141] width 264 height 255
drag, startPoint x: 438, startPoint y: 87, endPoint x: 443, endPoint y: 82, distance: 6.9
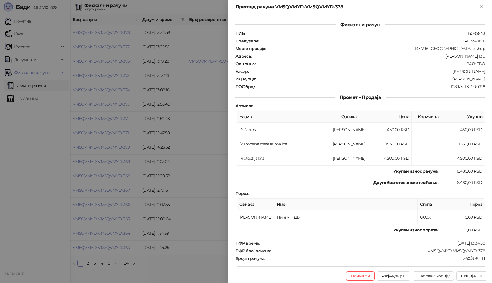
click at [438, 86] on div "1289/3.11.3-710c028" at bounding box center [370, 86] width 230 height 5
drag, startPoint x: 452, startPoint y: 79, endPoint x: 478, endPoint y: 79, distance: 26.1
click at [478, 79] on div ":[PERSON_NAME]" at bounding box center [370, 78] width 229 height 5
click at [448, 79] on div ":[PERSON_NAME]" at bounding box center [370, 78] width 229 height 5
drag, startPoint x: 453, startPoint y: 80, endPoint x: 492, endPoint y: 79, distance: 39.3
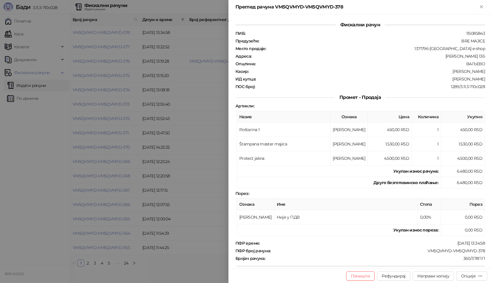
click at [492, 79] on div "Фискални рачун ПИБ : 115085843 Предузеће : BRE MAJICE Место продаје : 1371796-B…" at bounding box center [361, 141] width 264 height 255
drag, startPoint x: 482, startPoint y: 8, endPoint x: 189, endPoint y: 15, distance: 293.3
click at [482, 7] on icon "Close" at bounding box center [481, 6] width 5 height 5
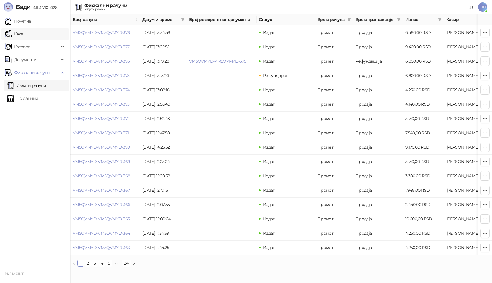
click at [23, 36] on link "Каса" at bounding box center [14, 34] width 18 height 12
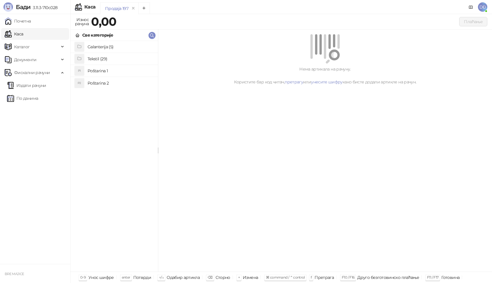
click at [116, 69] on h4 "Poštarina 1" at bounding box center [121, 70] width 66 height 9
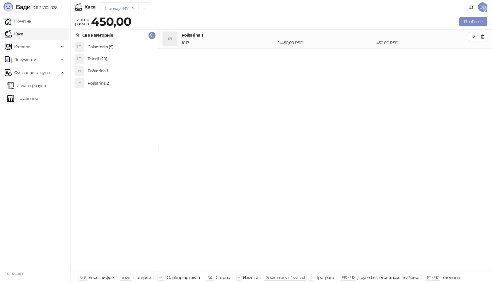
click at [111, 59] on h4 "Tekstil (29)" at bounding box center [121, 58] width 66 height 9
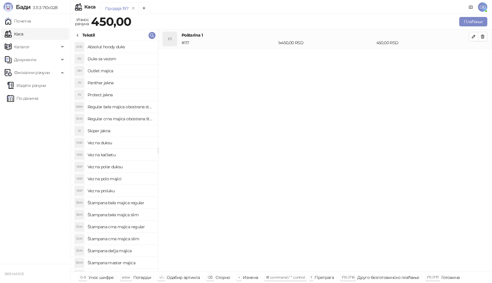
scroll to position [117, 0]
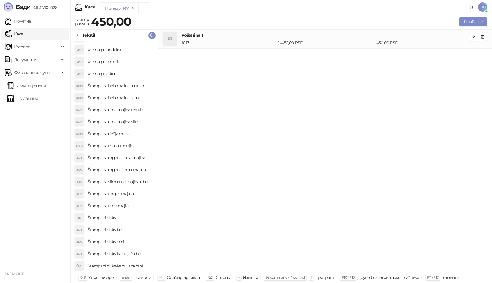
click at [134, 110] on h4 "Štampana crna majica regular" at bounding box center [121, 109] width 66 height 9
click at [475, 55] on icon "button" at bounding box center [473, 55] width 3 height 3
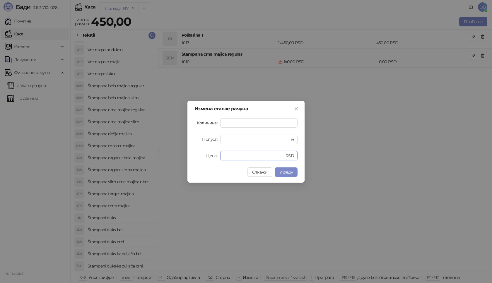
drag, startPoint x: 247, startPoint y: 154, endPoint x: 161, endPoint y: 163, distance: 86.7
click at [161, 163] on div "Измена ставке рачуна Количина * Попуст * % Цена * RSD Откажи У реду" at bounding box center [246, 141] width 492 height 283
type input "****"
click at [287, 175] on span "У реду" at bounding box center [285, 172] width 13 height 5
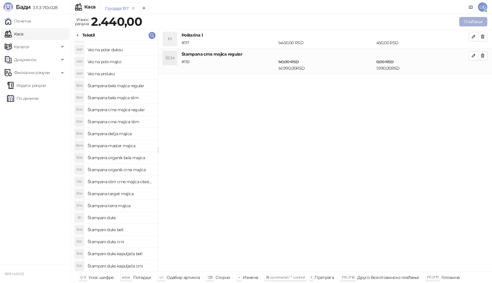
click at [465, 19] on button "Плаћање" at bounding box center [473, 21] width 28 height 9
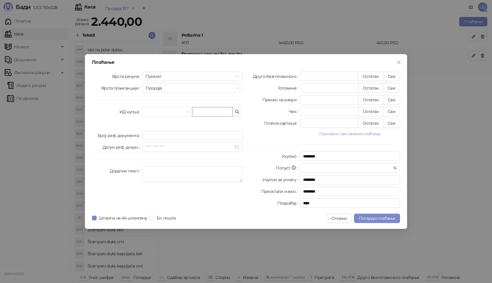
click at [205, 112] on input "text" at bounding box center [212, 111] width 41 height 9
paste input "*********"
type input "*********"
click at [393, 75] on button "Све" at bounding box center [391, 76] width 17 height 9
type input "****"
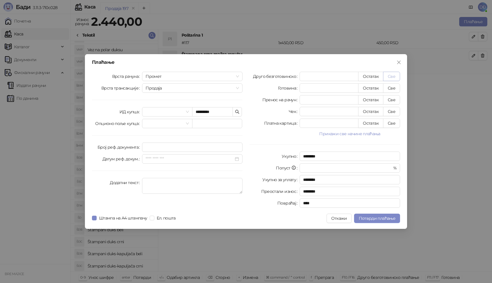
type input "****"
click at [369, 217] on span "Потврди плаћање" at bounding box center [377, 218] width 37 height 5
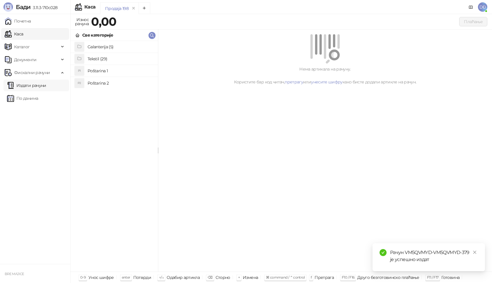
click at [43, 86] on link "Издати рачуни" at bounding box center [26, 86] width 39 height 12
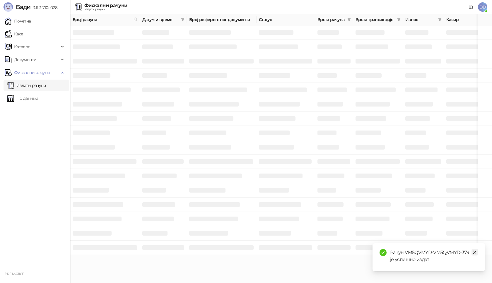
click at [474, 253] on icon "close" at bounding box center [475, 252] width 4 height 4
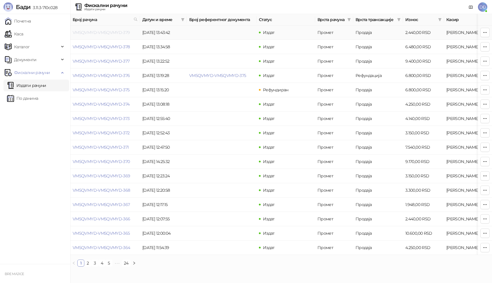
click at [114, 32] on link "VM5QVMYD-VM5QVMYD-379" at bounding box center [101, 32] width 57 height 5
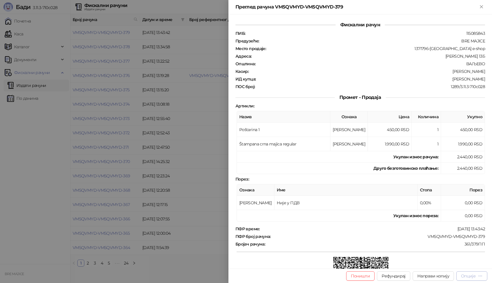
click at [468, 276] on div "Опције" at bounding box center [468, 276] width 15 height 5
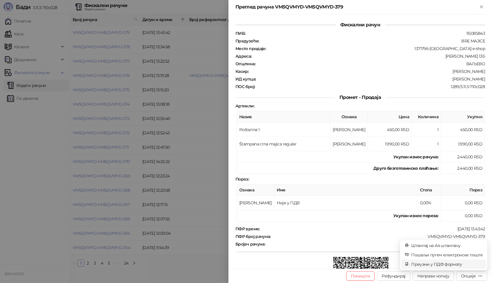
click at [451, 265] on span "Преузми у ПДФ формату" at bounding box center [446, 264] width 71 height 6
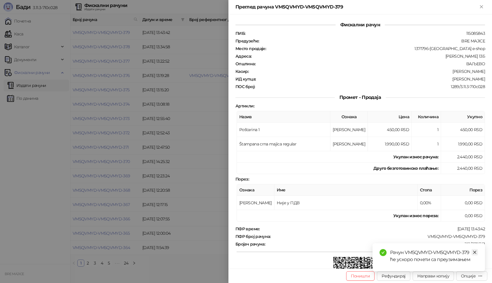
click at [475, 252] on icon "close" at bounding box center [474, 252] width 3 height 3
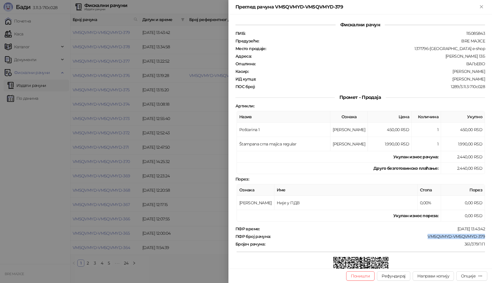
drag, startPoint x: 423, startPoint y: 234, endPoint x: 483, endPoint y: 238, distance: 59.9
click at [483, 238] on div "Фискални рачун ПИБ : 115085843 Предузеће : BRE MAJICE Место продаје : 1371796-B…" at bounding box center [361, 141] width 264 height 255
drag, startPoint x: 465, startPoint y: 80, endPoint x: 490, endPoint y: 80, distance: 24.6
click at [490, 80] on div "Фискални рачун ПИБ : 115085843 Предузеће : BRE MAJICE Место продаје : 1371796-B…" at bounding box center [361, 141] width 264 height 255
click at [481, 8] on icon "Close" at bounding box center [481, 6] width 3 height 3
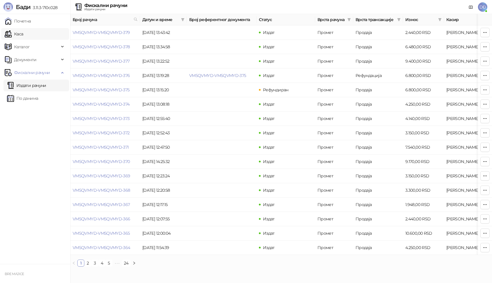
click at [23, 33] on link "Каса" at bounding box center [14, 34] width 18 height 12
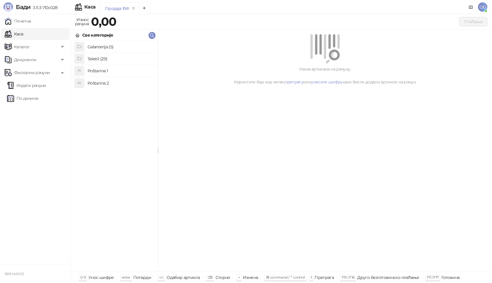
click at [112, 71] on h4 "Poštarina 1" at bounding box center [121, 70] width 66 height 9
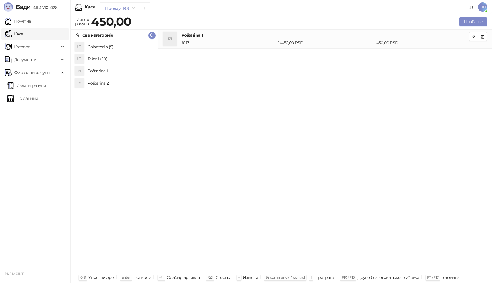
click at [109, 71] on h4 "Poštarina 1" at bounding box center [121, 70] width 66 height 9
click at [486, 39] on button "button" at bounding box center [482, 36] width 9 height 9
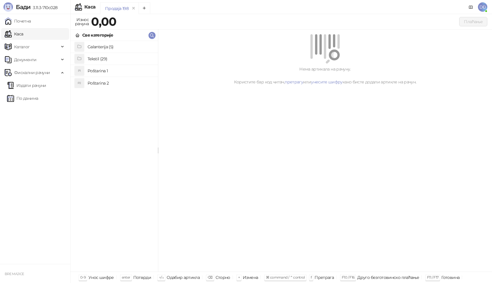
click at [127, 71] on h4 "Poštarina 1" at bounding box center [121, 70] width 66 height 9
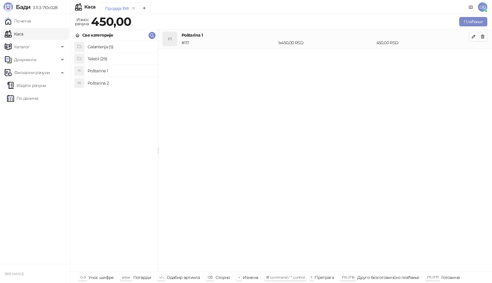
click at [110, 56] on h4 "Tekstil (29)" at bounding box center [121, 58] width 66 height 9
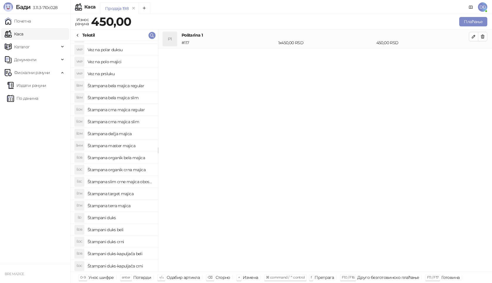
scroll to position [117, 0]
click at [122, 254] on h4 "Štampani duks-kapuljača beli" at bounding box center [121, 253] width 66 height 9
click at [476, 55] on button "button" at bounding box center [473, 55] width 9 height 9
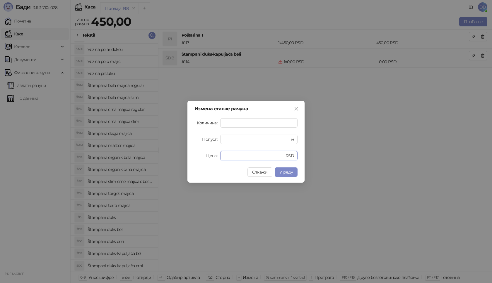
drag, startPoint x: 250, startPoint y: 158, endPoint x: 170, endPoint y: 157, distance: 80.0
click at [175, 157] on div "Измена ставке рачуна Количина * Попуст * % Цена * RSD Откажи У реду" at bounding box center [246, 141] width 492 height 283
type input "****"
click at [290, 173] on span "У реду" at bounding box center [285, 172] width 13 height 5
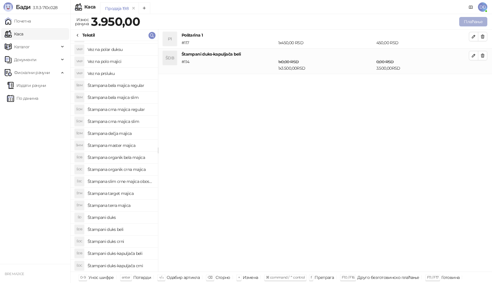
click at [482, 22] on button "Плаћање" at bounding box center [473, 21] width 28 height 9
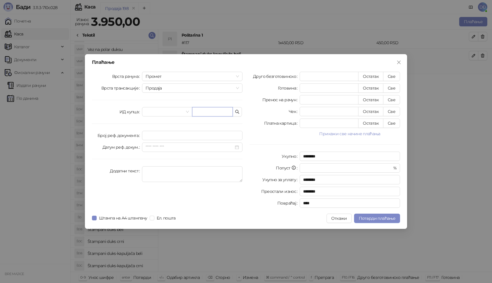
click at [216, 115] on input "text" at bounding box center [212, 111] width 41 height 9
paste input "**********"
type input "**********"
click at [390, 76] on button "Све" at bounding box center [391, 76] width 17 height 9
type input "****"
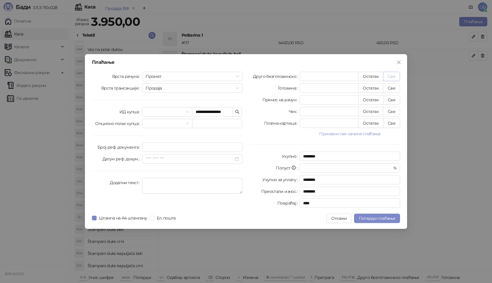
type input "****"
click at [383, 218] on span "Потврди плаћање" at bounding box center [377, 218] width 37 height 5
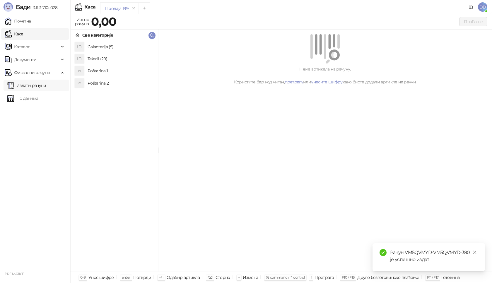
click at [45, 85] on link "Издати рачуни" at bounding box center [26, 86] width 39 height 12
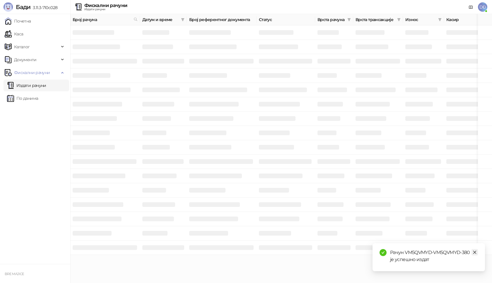
click at [474, 253] on icon "close" at bounding box center [474, 252] width 3 height 3
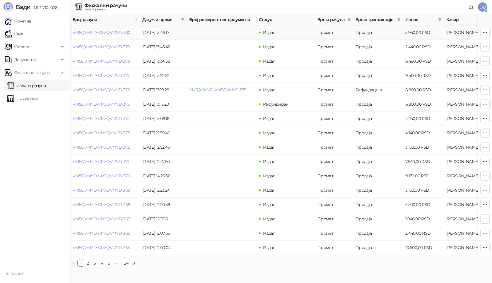
click at [103, 37] on td "VM5QVMYD-VM5QVMYD-380" at bounding box center [105, 32] width 70 height 14
click at [104, 31] on link "VM5QVMYD-VM5QVMYD-380" at bounding box center [102, 32] width 58 height 5
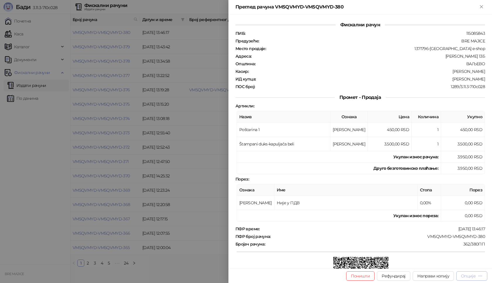
click at [466, 277] on div "Опције" at bounding box center [468, 276] width 15 height 5
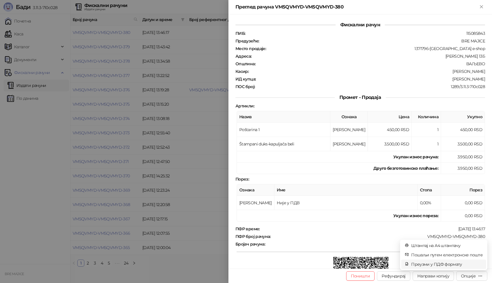
click at [424, 261] on li "Преузми у ПДФ формату" at bounding box center [443, 264] width 85 height 9
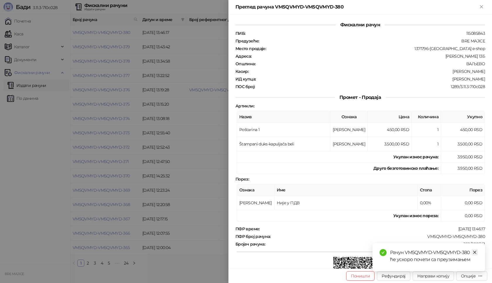
click at [473, 253] on icon "close" at bounding box center [475, 252] width 4 height 4
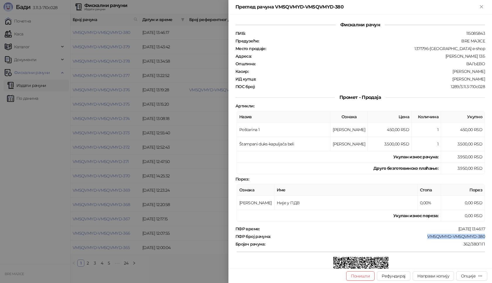
drag, startPoint x: 420, startPoint y: 235, endPoint x: 481, endPoint y: 235, distance: 60.9
click at [481, 235] on div "Фискални рачун ПИБ : 115085843 Предузеће : BRE MAJICE Место продаје : 1371796-[…" at bounding box center [361, 141] width 264 height 255
drag, startPoint x: 447, startPoint y: 80, endPoint x: 483, endPoint y: 80, distance: 35.7
click at [483, 80] on div "Фискални рачун ПИБ : 115085843 Предузеће : BRE MAJICE Место продаје : 1371796-[…" at bounding box center [361, 141] width 264 height 255
click at [483, 10] on button "Close" at bounding box center [481, 7] width 7 height 7
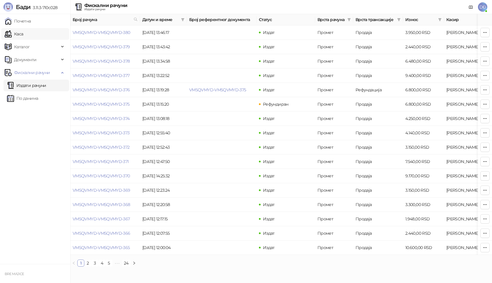
click at [23, 36] on link "Каса" at bounding box center [14, 34] width 18 height 12
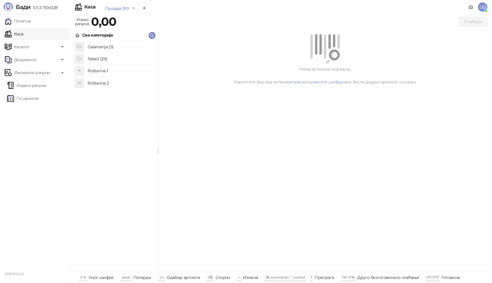
click at [99, 71] on h4 "Poštarina 1" at bounding box center [121, 70] width 66 height 9
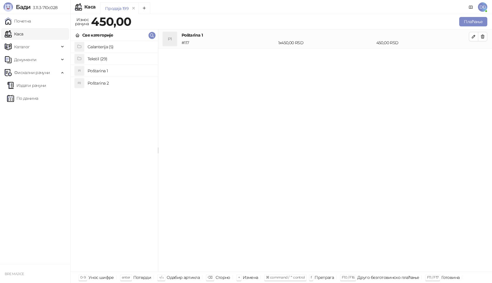
click at [114, 60] on h4 "Tekstil (29)" at bounding box center [121, 58] width 66 height 9
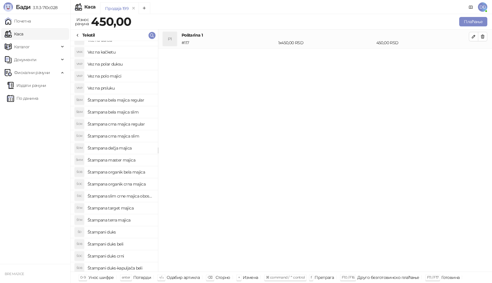
scroll to position [117, 0]
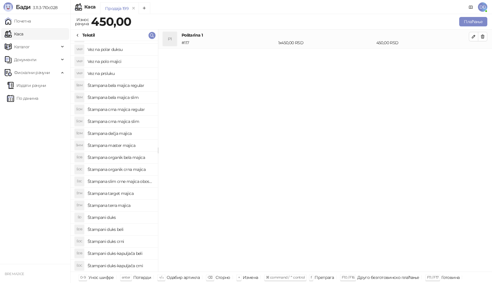
click at [131, 266] on h4 "Štampani duks-kapuljača crni" at bounding box center [121, 265] width 66 height 9
click at [473, 56] on icon "button" at bounding box center [473, 55] width 3 height 3
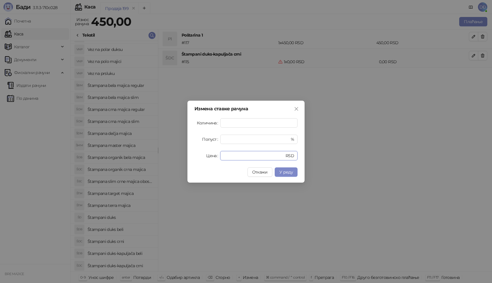
drag, startPoint x: 238, startPoint y: 158, endPoint x: 175, endPoint y: 159, distance: 63.9
click at [175, 159] on div "Измена ставке рачуна Количина * Попуст * % Цена * RSD Откажи У реду" at bounding box center [246, 141] width 492 height 283
type input "****"
click at [292, 171] on span "У реду" at bounding box center [285, 172] width 13 height 5
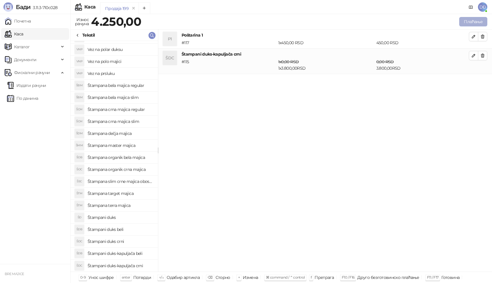
click at [476, 20] on button "Плаћање" at bounding box center [473, 21] width 28 height 9
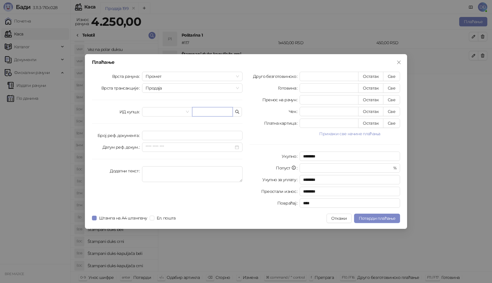
click at [212, 109] on input "text" at bounding box center [212, 111] width 41 height 9
paste input "**********"
type input "**********"
click at [394, 75] on button "Све" at bounding box center [391, 76] width 17 height 9
type input "****"
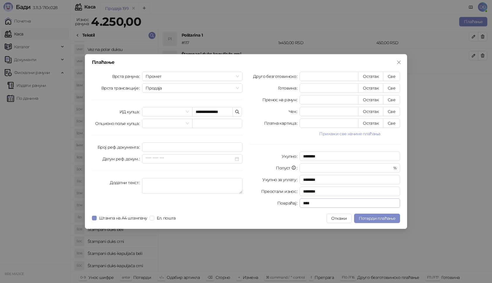
type input "****"
click at [377, 219] on span "Потврди плаћање" at bounding box center [377, 218] width 37 height 5
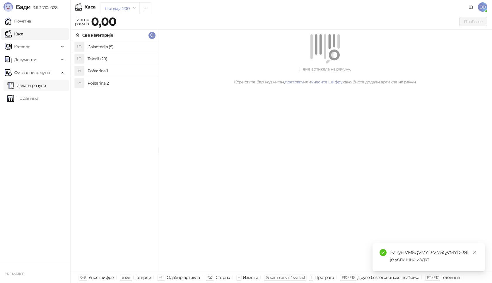
drag, startPoint x: 35, startPoint y: 87, endPoint x: 478, endPoint y: 251, distance: 472.4
click at [35, 87] on link "Издати рачуни" at bounding box center [26, 86] width 39 height 12
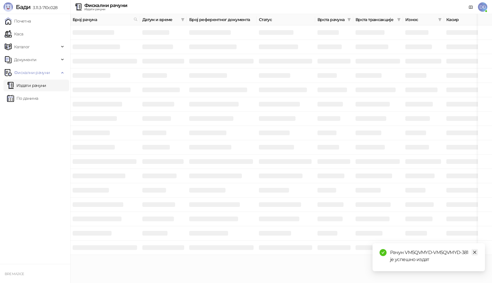
click at [473, 254] on icon "close" at bounding box center [475, 252] width 4 height 4
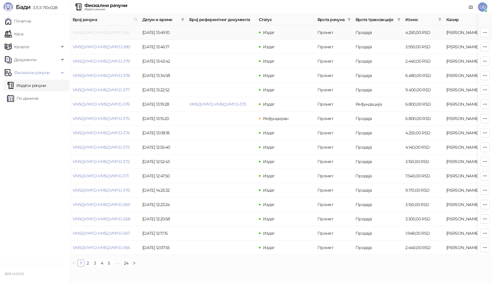
click at [101, 32] on link "VM5QVMYD-VM5QVMYD-381" at bounding box center [101, 32] width 57 height 5
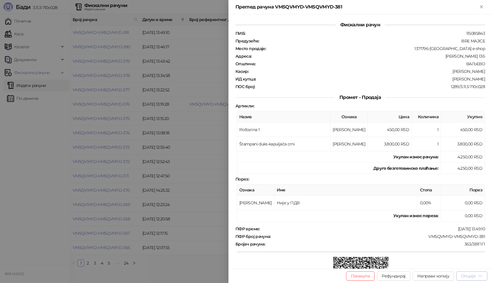
click at [467, 277] on div "Опције" at bounding box center [468, 276] width 15 height 5
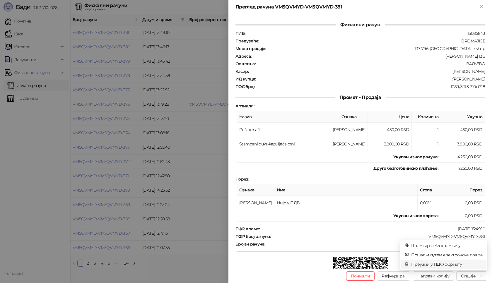
click at [452, 265] on span "Преузми у ПДФ формату" at bounding box center [446, 264] width 71 height 6
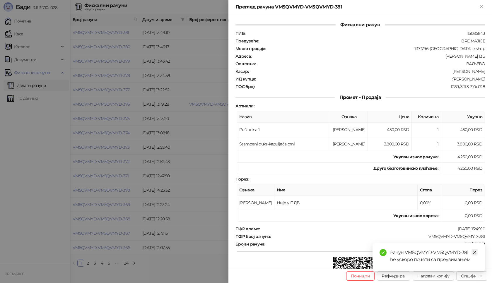
click at [473, 252] on icon "close" at bounding box center [475, 252] width 4 height 4
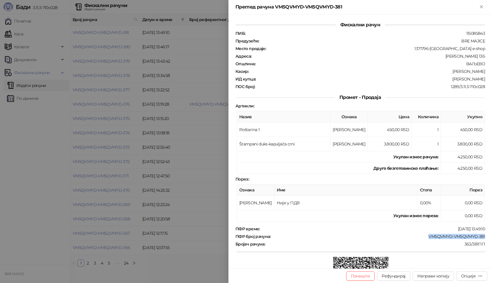
drag, startPoint x: 420, startPoint y: 240, endPoint x: 485, endPoint y: 239, distance: 65.6
click at [485, 239] on div "Фискални рачун ПИБ : 115085843 Предузеће : BRE MAJICE Место продаје : 1371796-[…" at bounding box center [361, 141] width 264 height 255
drag, startPoint x: 451, startPoint y: 78, endPoint x: 492, endPoint y: 81, distance: 40.8
click at [492, 81] on div "Фискални рачун ПИБ : 115085843 Предузеће : BRE MAJICE Место продаје : 1371796-[…" at bounding box center [361, 141] width 264 height 255
click at [480, 7] on icon "Close" at bounding box center [481, 6] width 5 height 5
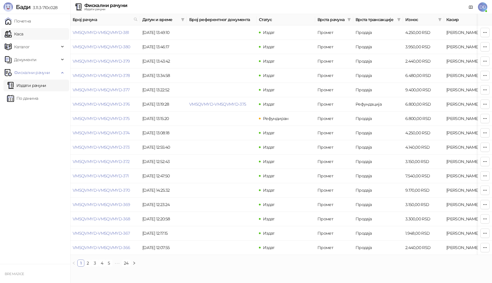
click at [23, 32] on link "Каса" at bounding box center [14, 34] width 18 height 12
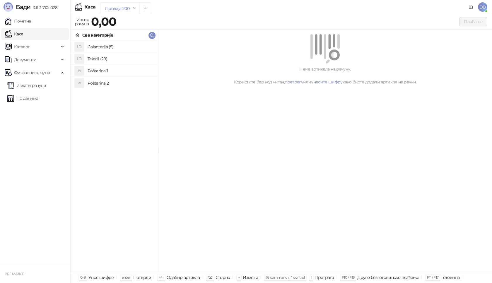
click at [106, 70] on h4 "Poštarina 1" at bounding box center [121, 70] width 66 height 9
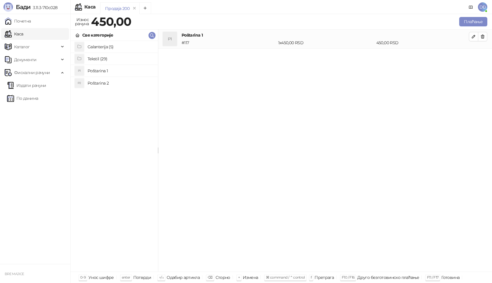
click at [105, 59] on h4 "Tekstil (29)" at bounding box center [121, 58] width 66 height 9
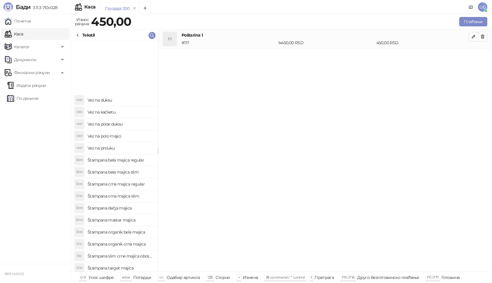
scroll to position [117, 0]
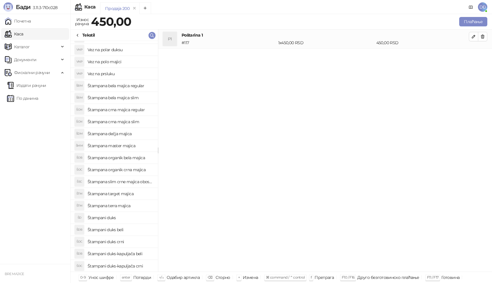
click at [126, 110] on h4 "Štampana crna majica regular" at bounding box center [121, 109] width 66 height 9
click at [472, 54] on icon "button" at bounding box center [473, 55] width 5 height 5
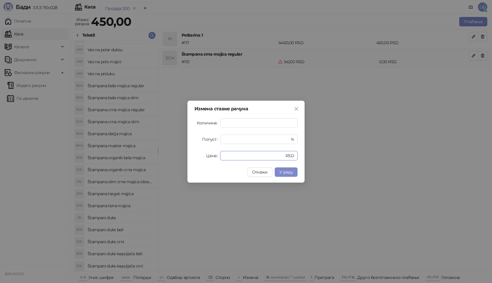
drag, startPoint x: 227, startPoint y: 158, endPoint x: 169, endPoint y: 158, distance: 58.0
click at [169, 158] on div "Измена ставке рачуна Количина * Попуст * % Цена * RSD Откажи У реду" at bounding box center [246, 141] width 492 height 283
type input "****"
click at [292, 171] on span "У реду" at bounding box center [285, 172] width 13 height 5
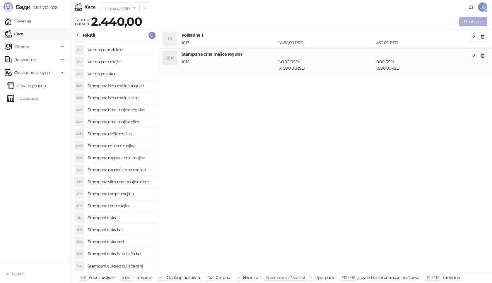
click at [474, 18] on button "Плаћање" at bounding box center [473, 21] width 28 height 9
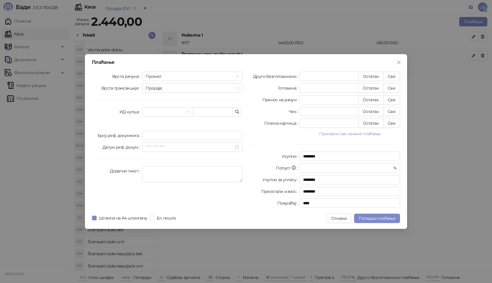
click at [214, 117] on div "Врста рачуна Промет Врста трансакције Продаја ИД купца Број реф. документа Дату…" at bounding box center [167, 141] width 158 height 139
click at [214, 112] on input "text" at bounding box center [212, 111] width 41 height 9
paste input "**********"
drag, startPoint x: 198, startPoint y: 112, endPoint x: 182, endPoint y: 114, distance: 16.0
click at [182, 114] on div "**********" at bounding box center [192, 111] width 100 height 9
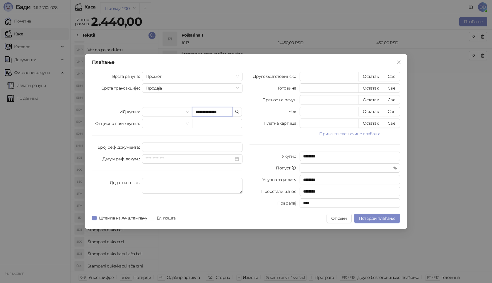
click at [215, 112] on input "**********" at bounding box center [212, 111] width 41 height 9
type input "**********"
click at [393, 75] on button "Све" at bounding box center [391, 76] width 17 height 9
type input "****"
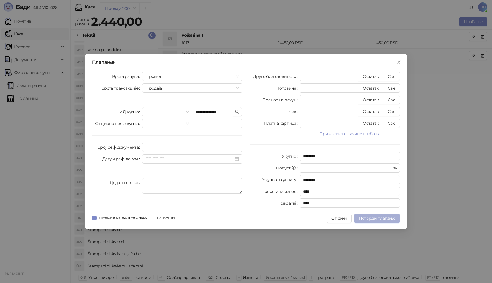
click at [371, 217] on span "Потврди плаћање" at bounding box center [377, 218] width 37 height 5
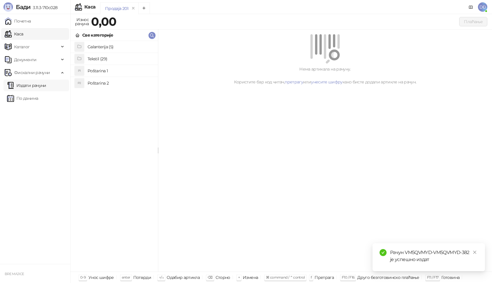
click at [34, 82] on link "Издати рачуни" at bounding box center [26, 86] width 39 height 12
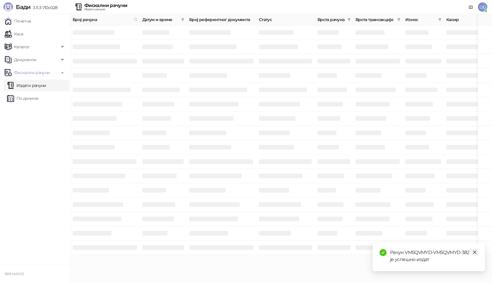
click at [473, 253] on icon "close" at bounding box center [475, 252] width 4 height 4
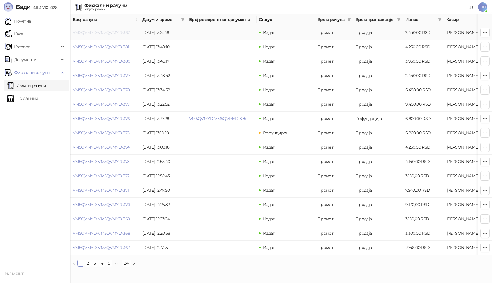
click at [99, 30] on link "VM5QVMYD-VM5QVMYD-382" at bounding box center [101, 32] width 57 height 5
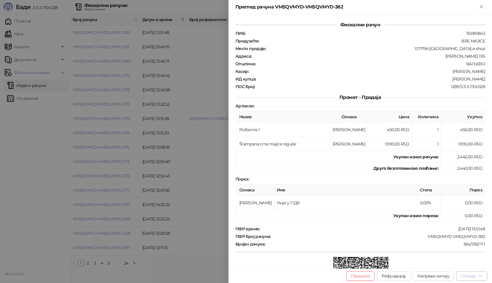
click at [472, 276] on div "Опције" at bounding box center [468, 276] width 15 height 5
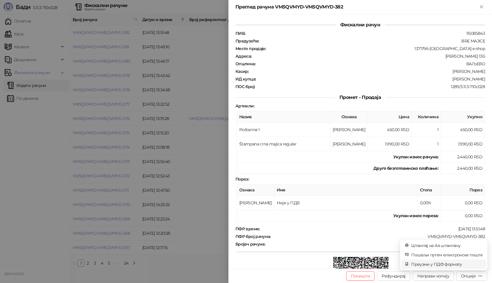
click at [435, 262] on span "Преузми у ПДФ формату" at bounding box center [446, 264] width 71 height 6
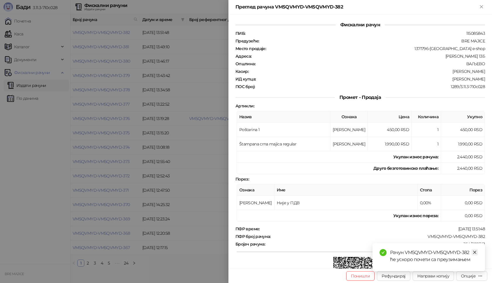
click at [475, 253] on icon "close" at bounding box center [474, 252] width 3 height 3
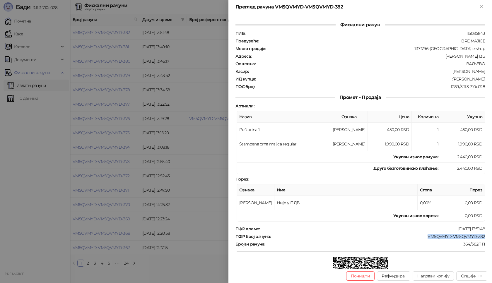
drag, startPoint x: 422, startPoint y: 234, endPoint x: 486, endPoint y: 234, distance: 64.5
click at [486, 234] on div "Фискални рачун ПИБ : 115085843 Предузеће : BRE MAJICE Место продаје : 1371796-B…" at bounding box center [361, 141] width 264 height 255
drag, startPoint x: 451, startPoint y: 81, endPoint x: 492, endPoint y: 81, distance: 40.4
click at [492, 81] on div "Фискални рачун ПИБ : 115085843 Предузеће : BRE MAJICE Место продаје : 1371796-B…" at bounding box center [361, 141] width 264 height 255
click at [482, 7] on icon "Close" at bounding box center [481, 6] width 3 height 3
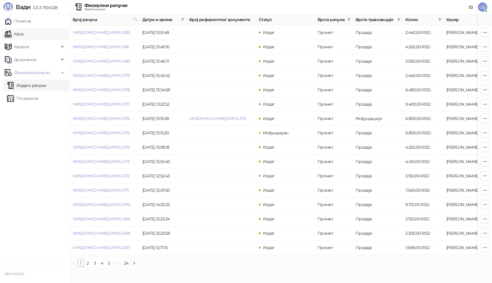
click at [23, 35] on link "Каса" at bounding box center [14, 34] width 18 height 12
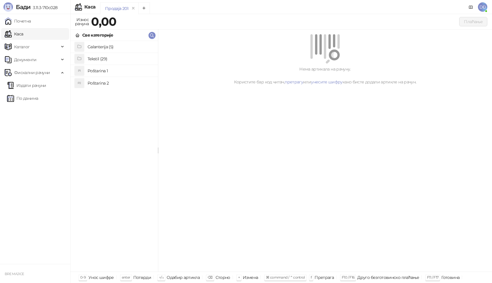
click at [103, 71] on h4 "Poštarina 1" at bounding box center [121, 70] width 66 height 9
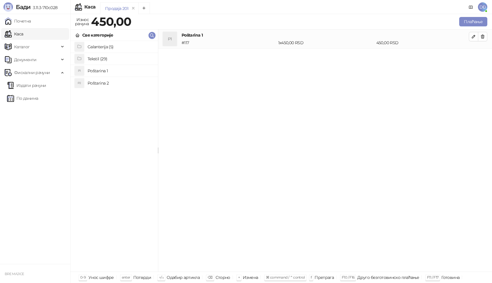
click at [123, 60] on h4 "Tekstil (29)" at bounding box center [121, 58] width 66 height 9
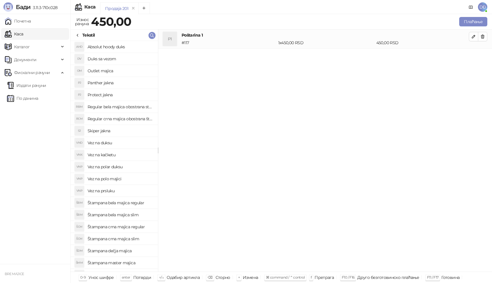
click at [123, 168] on h4 "Vez na polar duksu" at bounding box center [121, 166] width 66 height 9
click at [473, 57] on icon "button" at bounding box center [473, 55] width 5 height 5
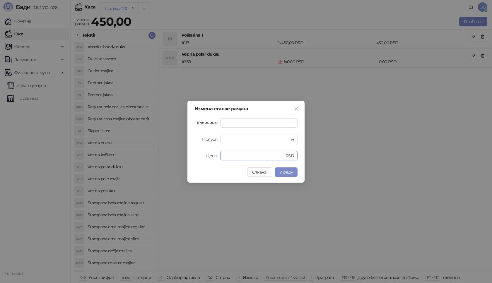
drag, startPoint x: 232, startPoint y: 158, endPoint x: 166, endPoint y: 156, distance: 66.2
click at [168, 158] on div "Измена ставке рачуна Количина * Попуст * % Цена * RSD Откажи У реду" at bounding box center [246, 141] width 492 height 283
type input "****"
click at [293, 172] on button "У реду" at bounding box center [286, 172] width 23 height 9
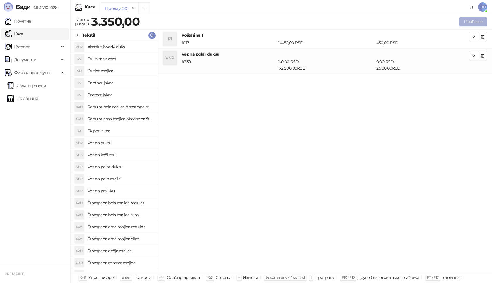
click at [485, 22] on button "Плаћање" at bounding box center [473, 21] width 28 height 9
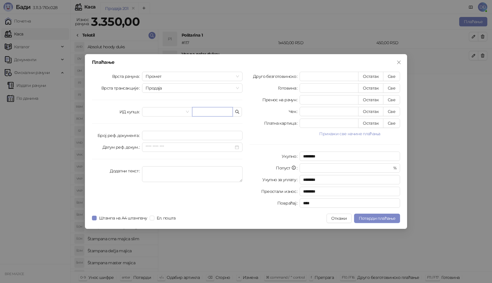
click at [219, 112] on input "text" at bounding box center [212, 111] width 41 height 9
type input "*"
paste input "**********"
type input "**********"
click at [390, 71] on div "**********" at bounding box center [246, 141] width 322 height 175
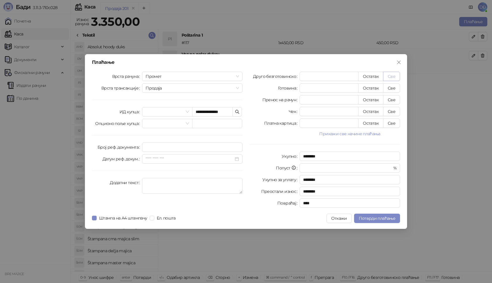
click at [390, 74] on button "Све" at bounding box center [391, 76] width 17 height 9
type input "****"
click at [376, 212] on div "**********" at bounding box center [246, 141] width 322 height 175
click at [376, 219] on span "Потврди плаћање" at bounding box center [377, 218] width 37 height 5
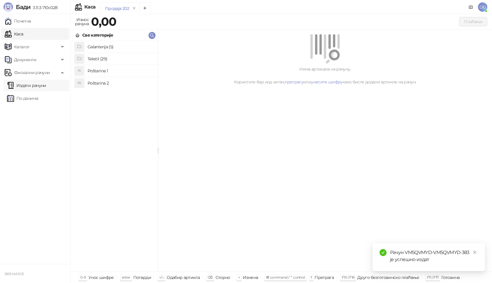
click at [45, 88] on link "Издати рачуни" at bounding box center [26, 86] width 39 height 12
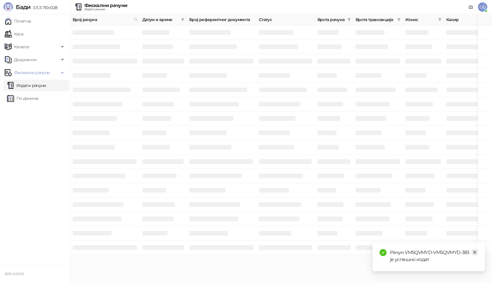
click at [474, 254] on icon "close" at bounding box center [475, 252] width 4 height 4
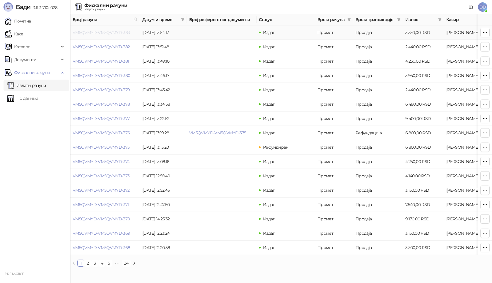
click at [102, 34] on link "VM5QVMYD-VM5QVMYD-383" at bounding box center [101, 32] width 57 height 5
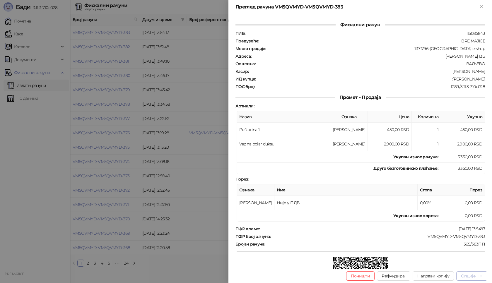
click at [469, 277] on div "Опције" at bounding box center [468, 276] width 15 height 5
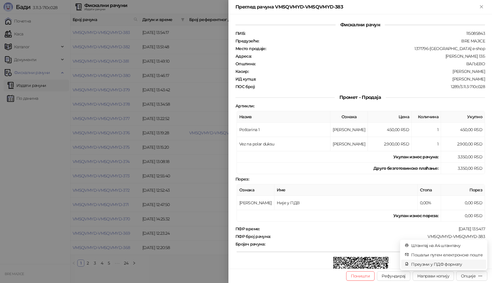
click at [446, 265] on span "Преузми у ПДФ формату" at bounding box center [446, 264] width 71 height 6
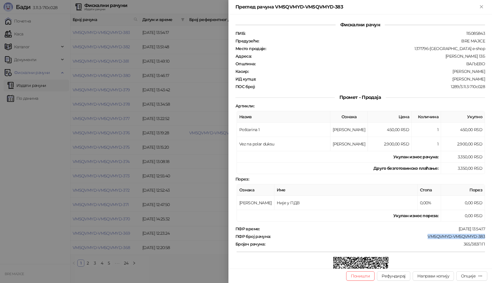
drag, startPoint x: 422, startPoint y: 236, endPoint x: 492, endPoint y: 240, distance: 69.8
click at [492, 240] on div "Фискални рачун ПИБ : 115085843 Предузеће : BRE MAJICE Место продаје : 1371796-[…" at bounding box center [361, 141] width 264 height 255
drag, startPoint x: 453, startPoint y: 80, endPoint x: 492, endPoint y: 81, distance: 39.0
click at [492, 81] on div "Фискални рачун ПИБ : 115085843 Предузеће : BRE MAJICE Место продаје : 1371796-[…" at bounding box center [361, 141] width 264 height 255
